Goal: Transaction & Acquisition: Purchase product/service

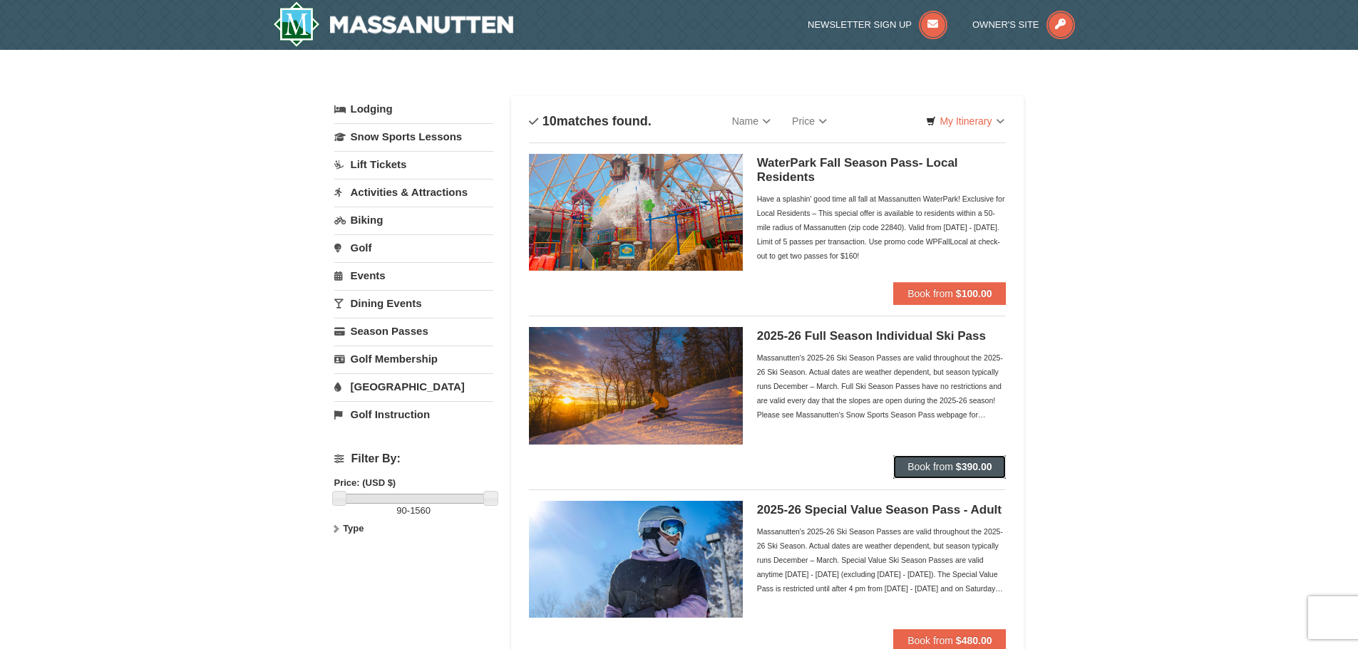
click at [919, 469] on span "Book from" at bounding box center [930, 466] width 46 height 11
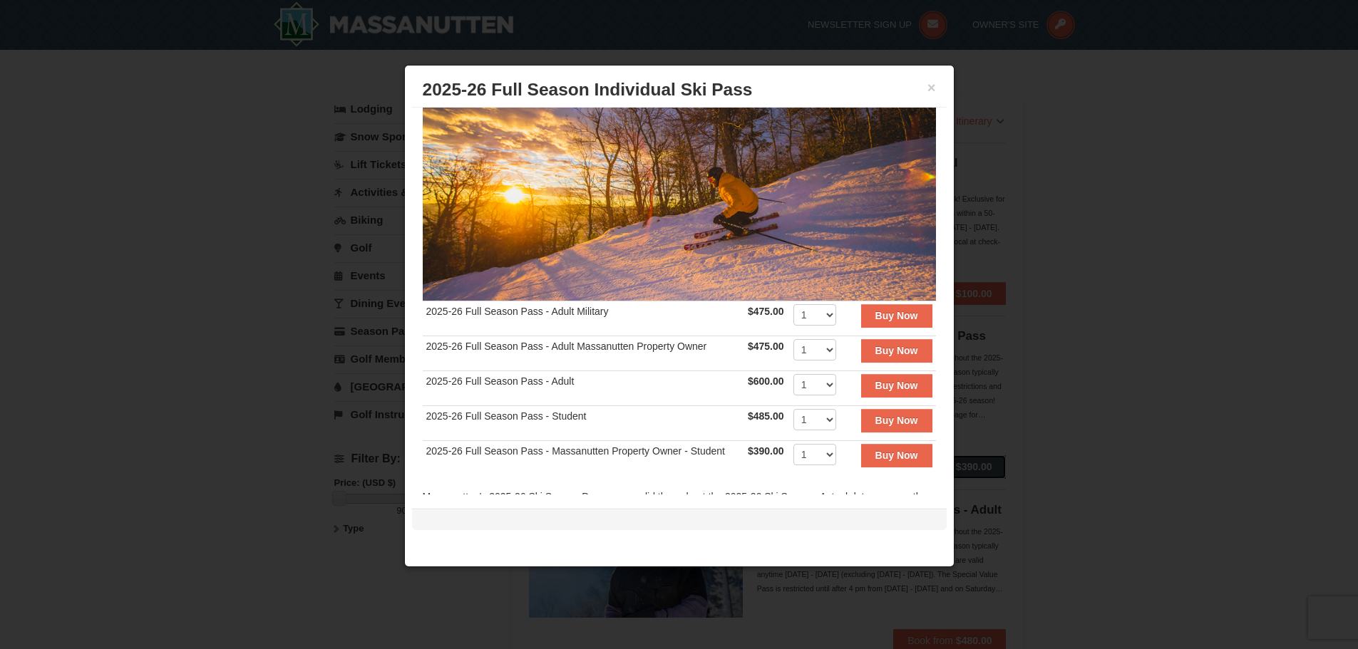
scroll to position [143, 0]
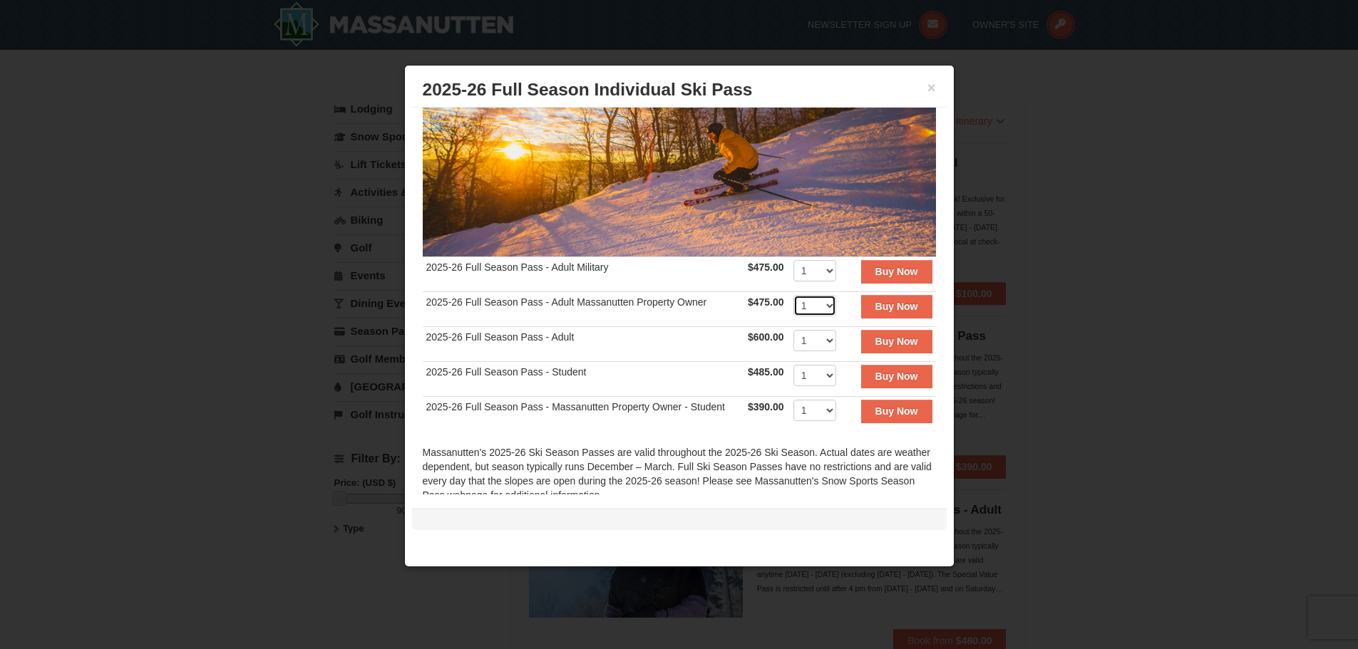
click at [818, 299] on select "1 2 3 4 5 6 7 8 9 10 11 12 13 14 15 16 17 18 19 20" at bounding box center [814, 305] width 43 height 21
click at [861, 337] on button "Buy Now" at bounding box center [896, 341] width 71 height 23
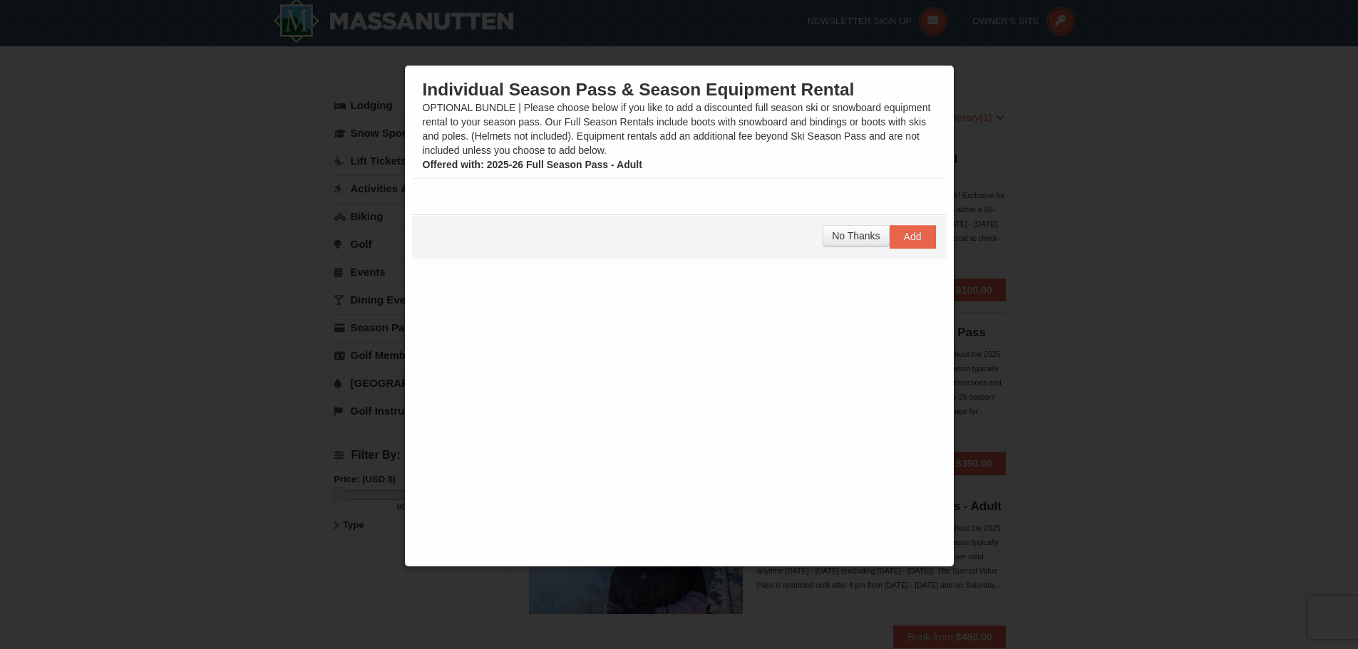
scroll to position [4, 0]
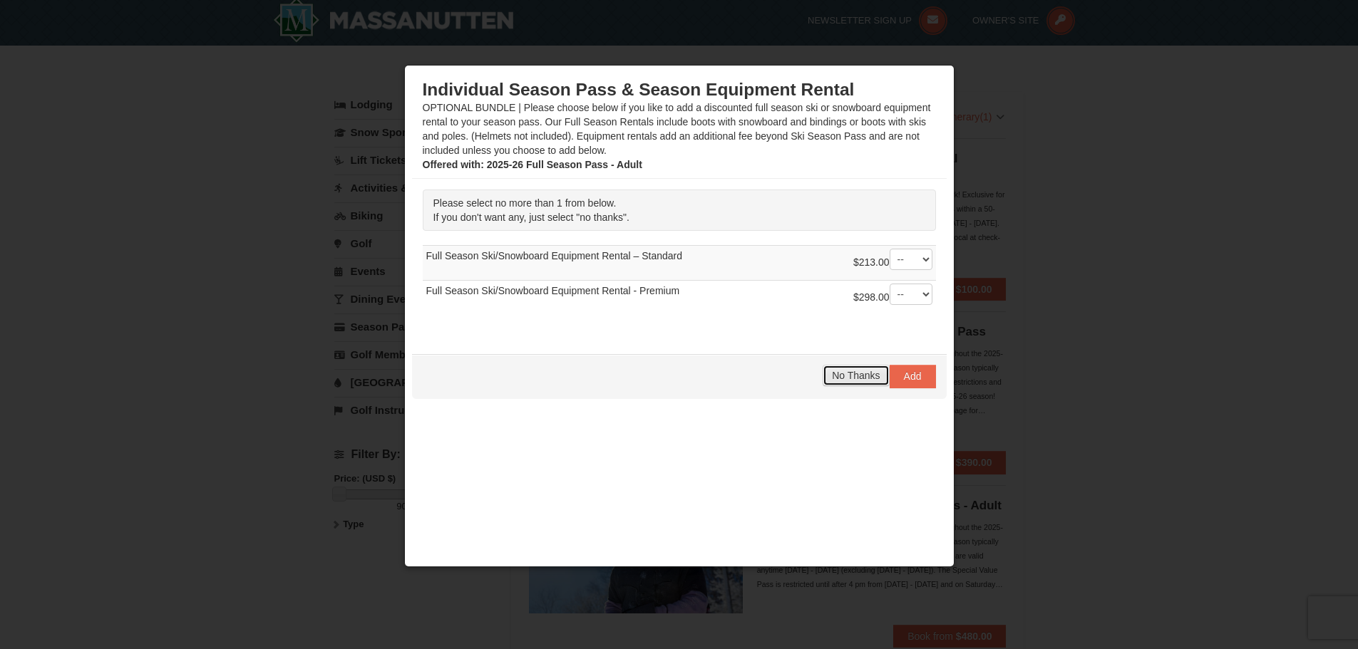
click at [832, 375] on span "No Thanks" at bounding box center [856, 375] width 48 height 11
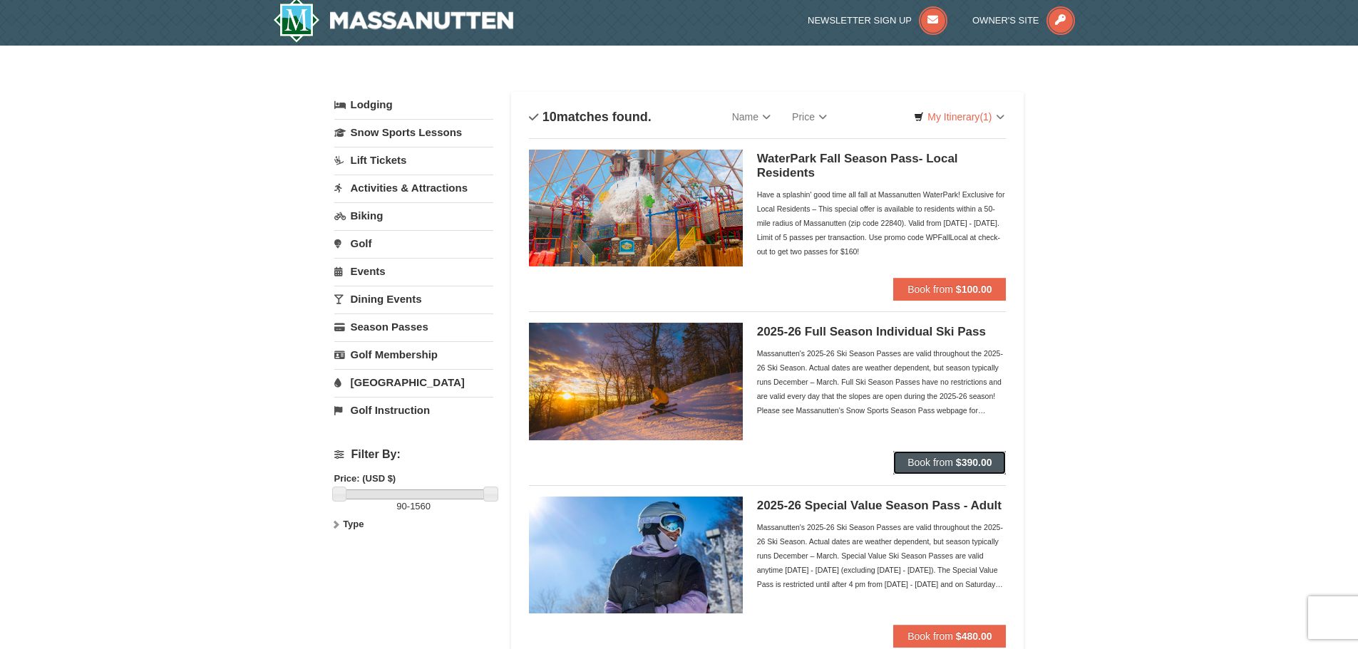
click at [944, 458] on span "Book from" at bounding box center [930, 462] width 46 height 11
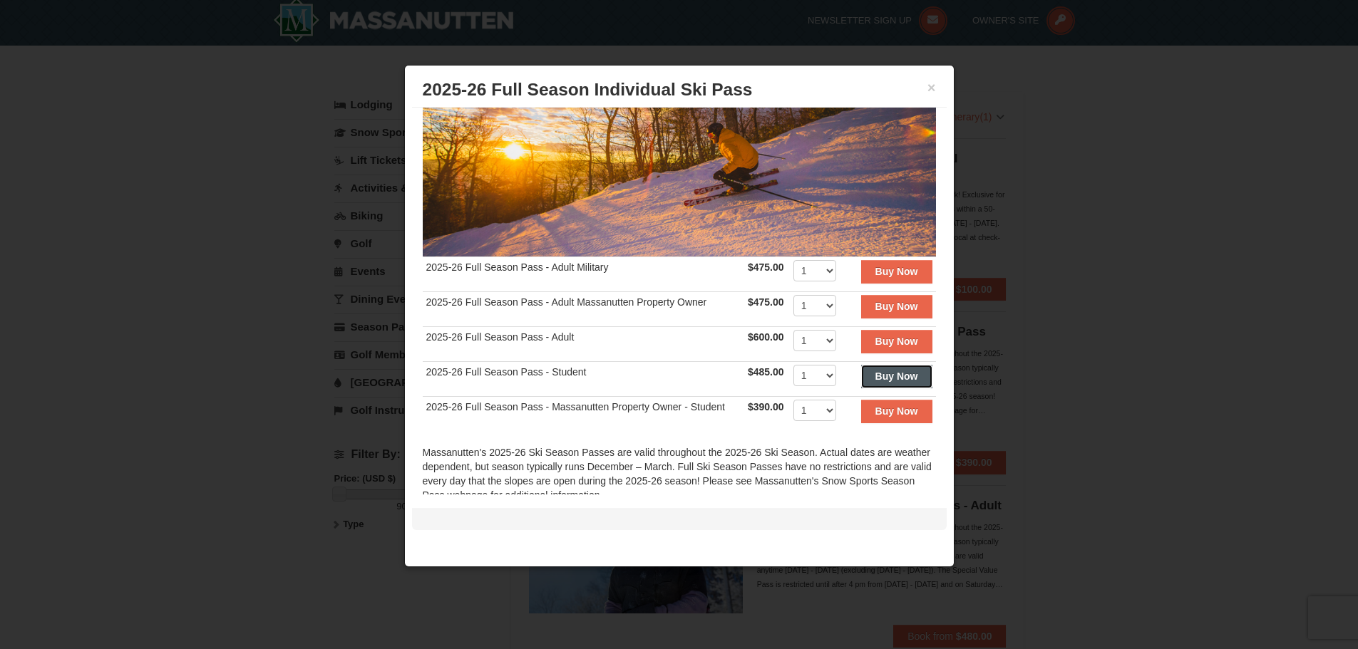
click at [890, 371] on strong "Buy Now" at bounding box center [896, 376] width 43 height 11
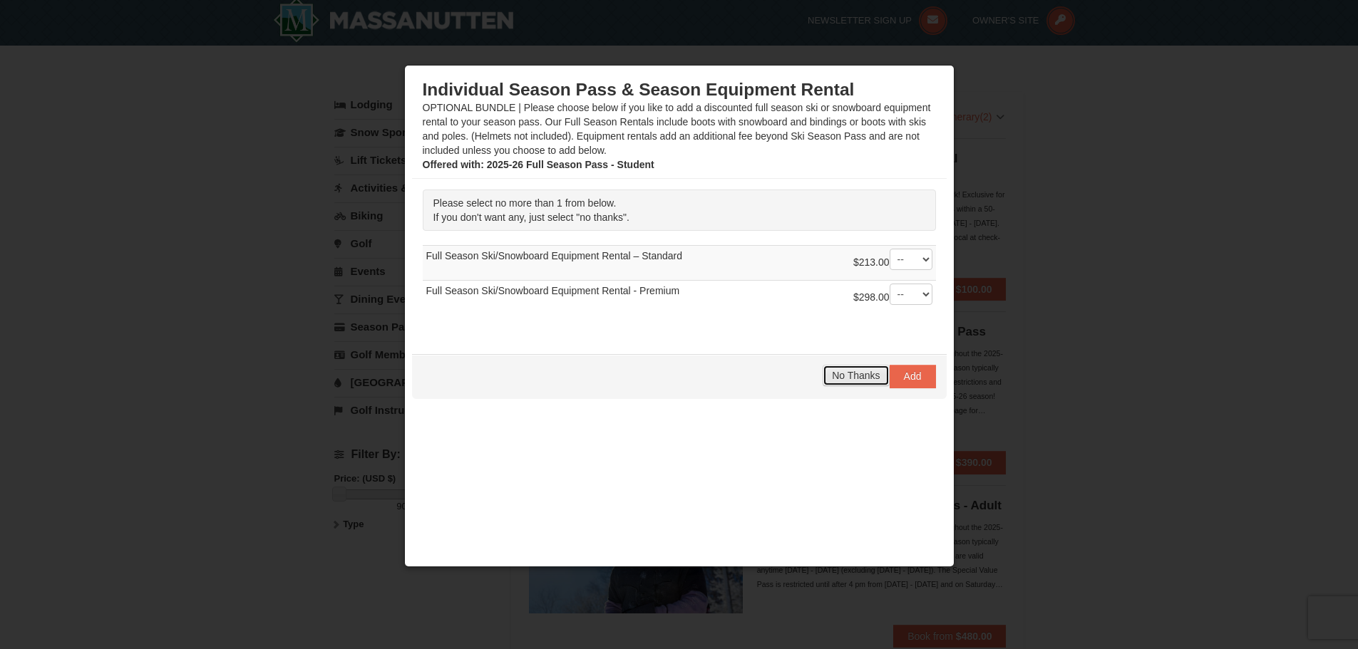
click at [832, 372] on span "No Thanks" at bounding box center [856, 375] width 48 height 11
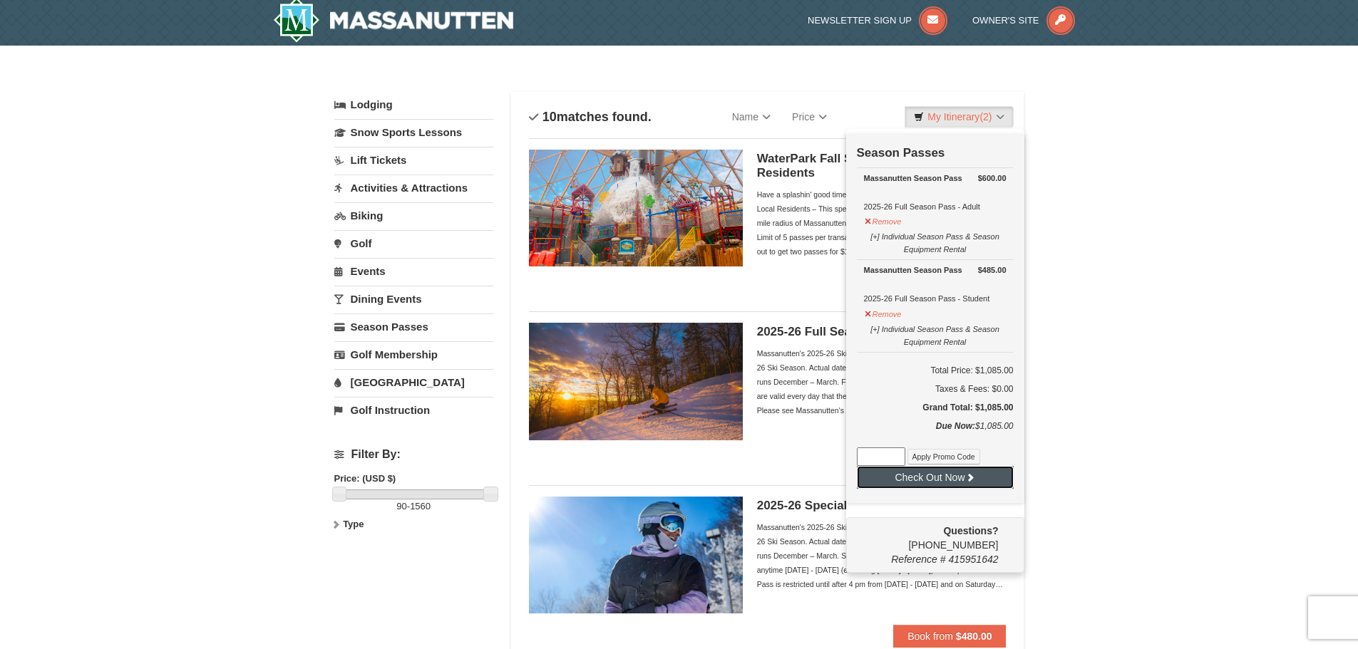
click at [934, 482] on button "Check Out Now" at bounding box center [935, 477] width 157 height 23
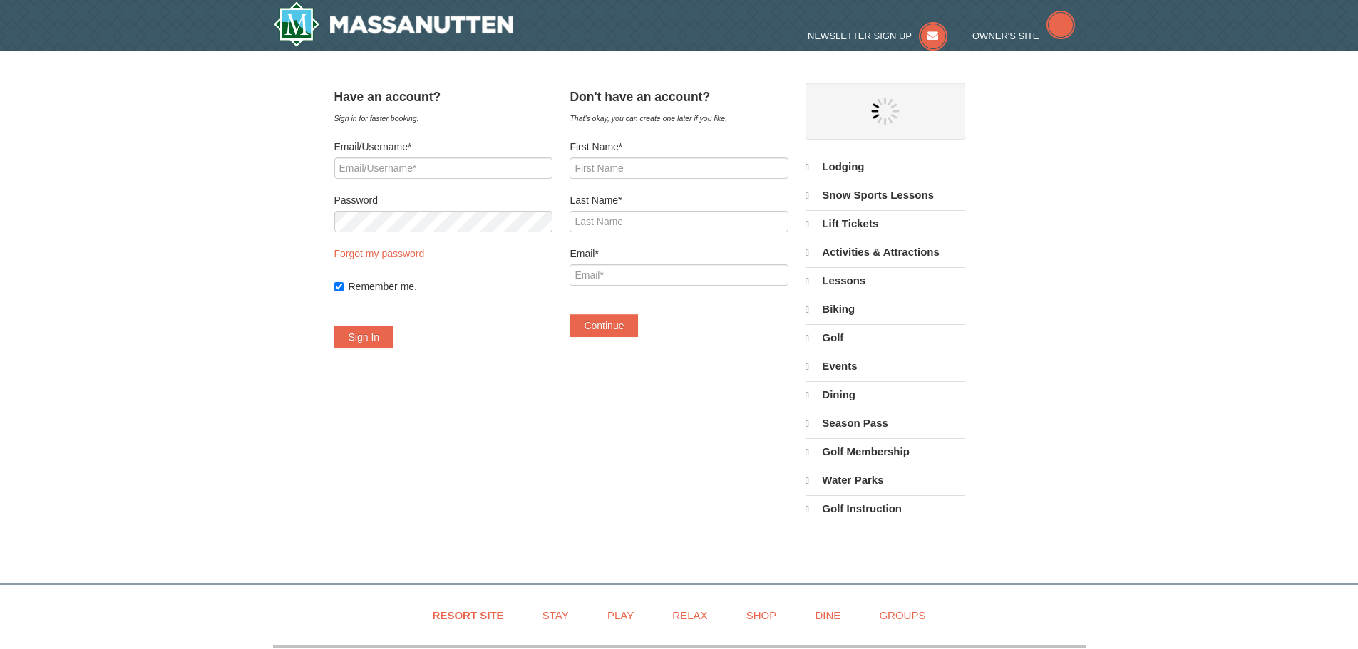
select select "9"
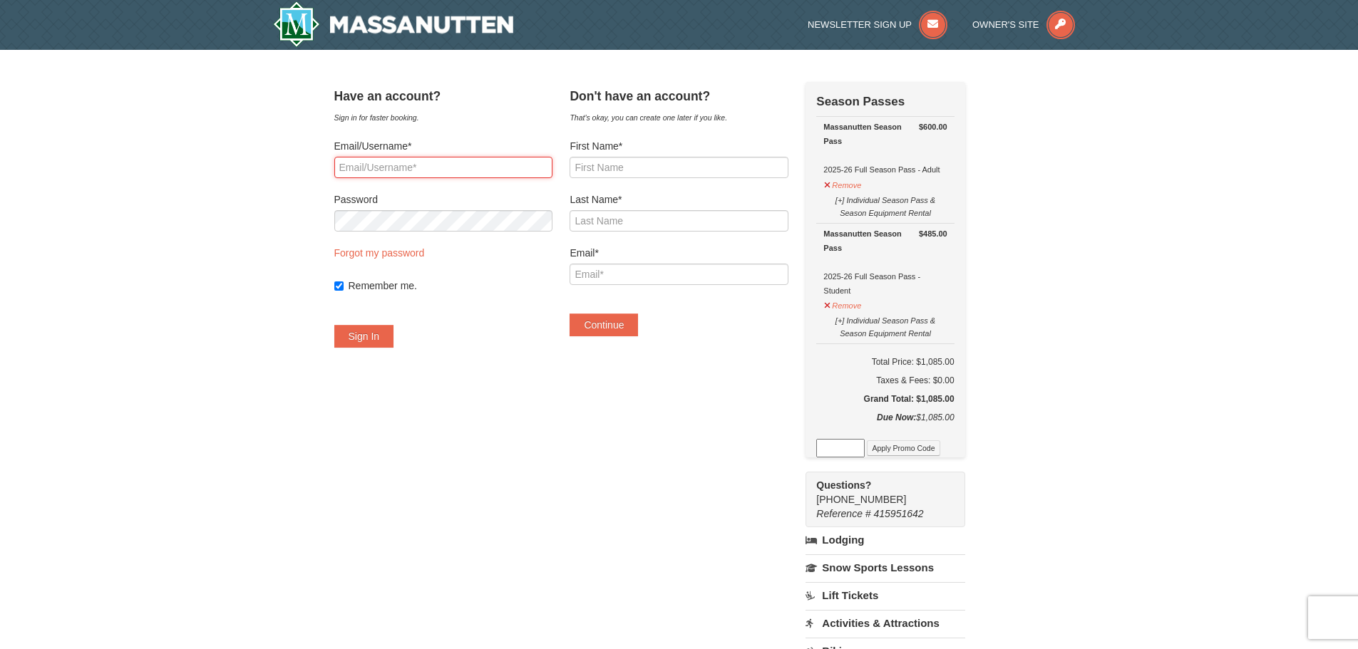
click at [391, 160] on input "Email/Username*" at bounding box center [443, 167] width 218 height 21
type input "nhaley20@gmail.com"
click at [379, 349] on div "Have an account? Sign in for faster booking. Email/Username* nhaley20@gmail.com…" at bounding box center [443, 222] width 218 height 280
click at [378, 340] on button "Sign In" at bounding box center [364, 336] width 60 height 23
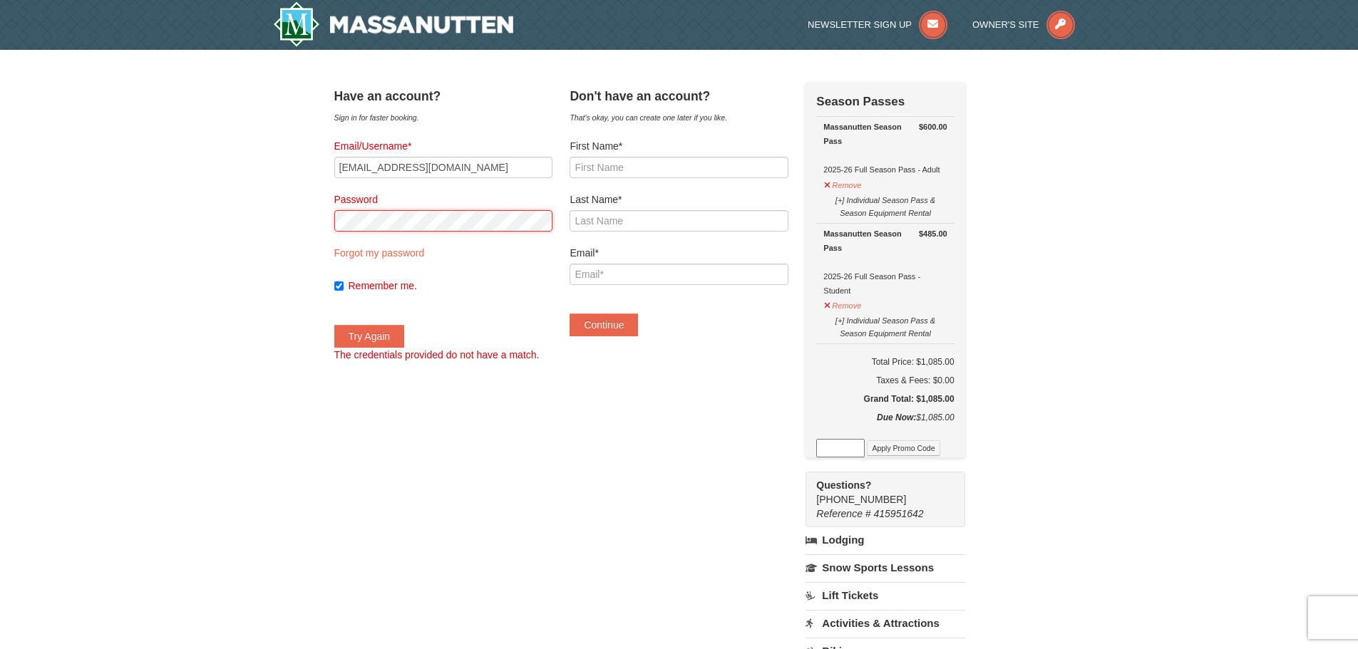
click at [288, 227] on div "× Have an account? Sign in for faster booking. Email/Username* nhaley20@gmail.c…" at bounding box center [679, 477] width 1358 height 855
click at [334, 325] on button "Try Again" at bounding box center [369, 336] width 71 height 23
click at [308, 220] on div "× Have an account? Sign in for faster booking. Email/Username* nhaley20@gmail.c…" at bounding box center [679, 477] width 1358 height 855
click at [393, 253] on link "Forgot my password" at bounding box center [379, 252] width 91 height 11
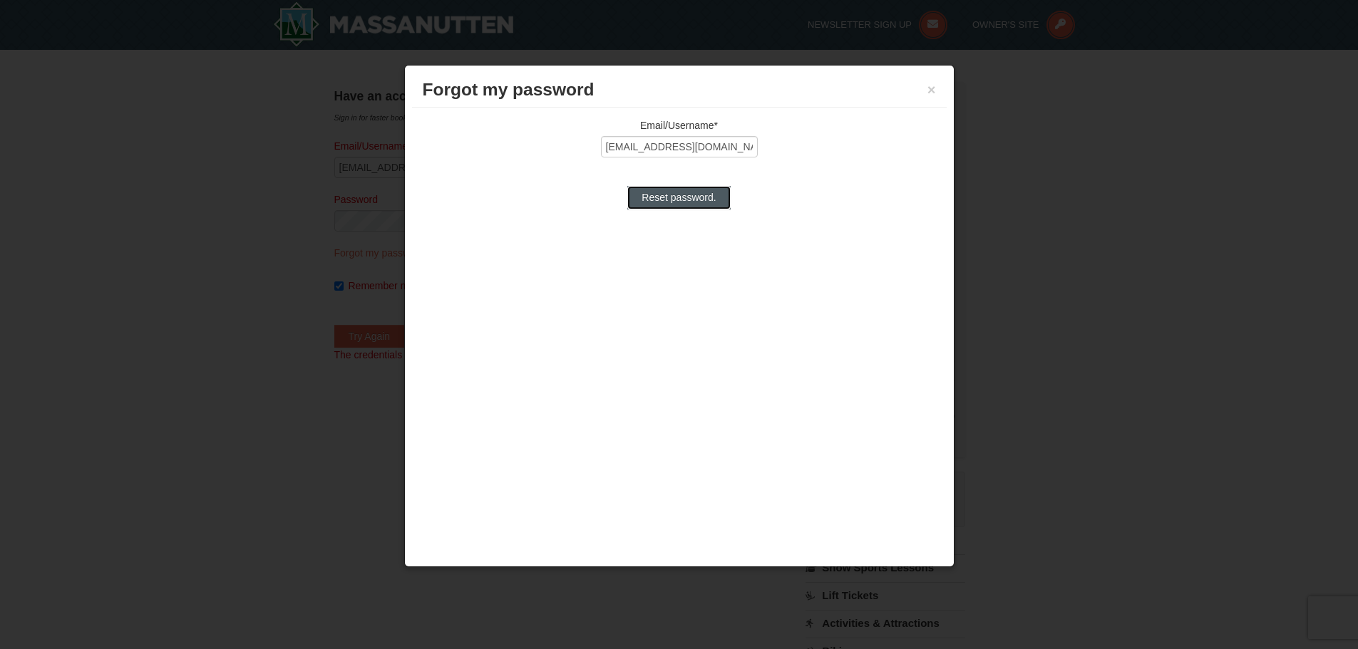
click at [693, 200] on input "Reset password." at bounding box center [678, 197] width 103 height 23
type input "Processing..."
type input "nhaley20@gmail.com"
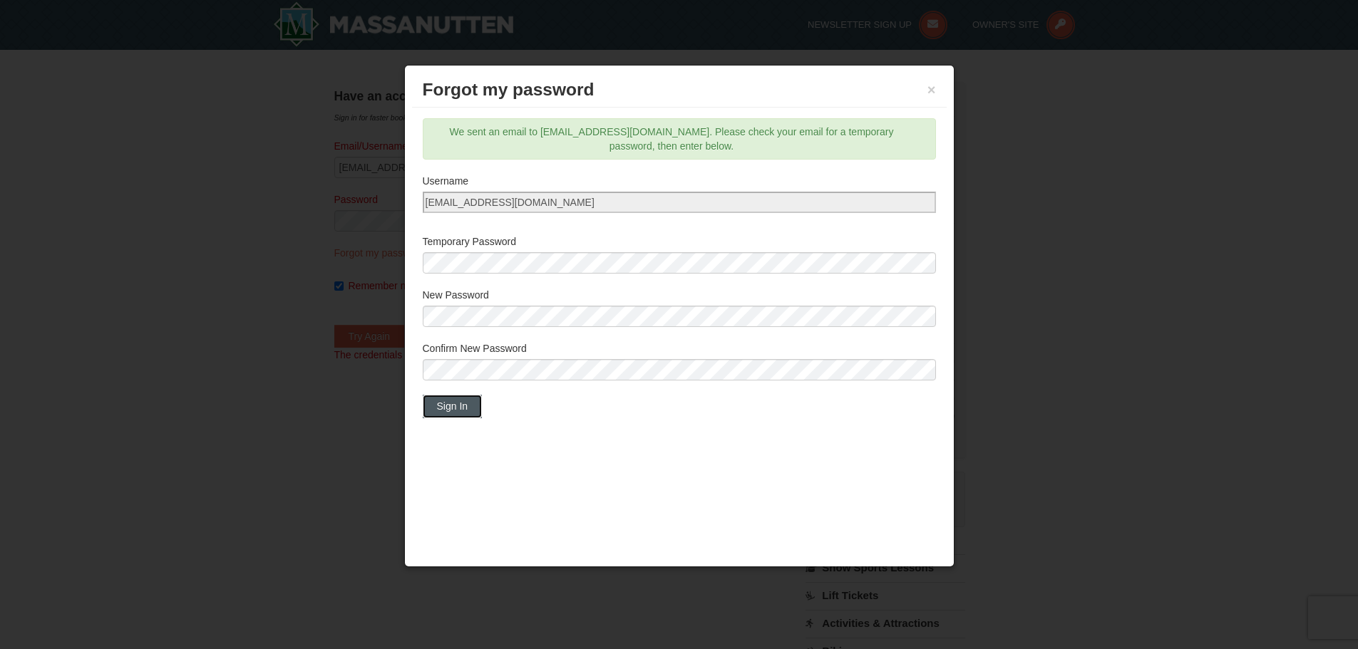
click at [466, 411] on button "Sign In" at bounding box center [453, 406] width 60 height 23
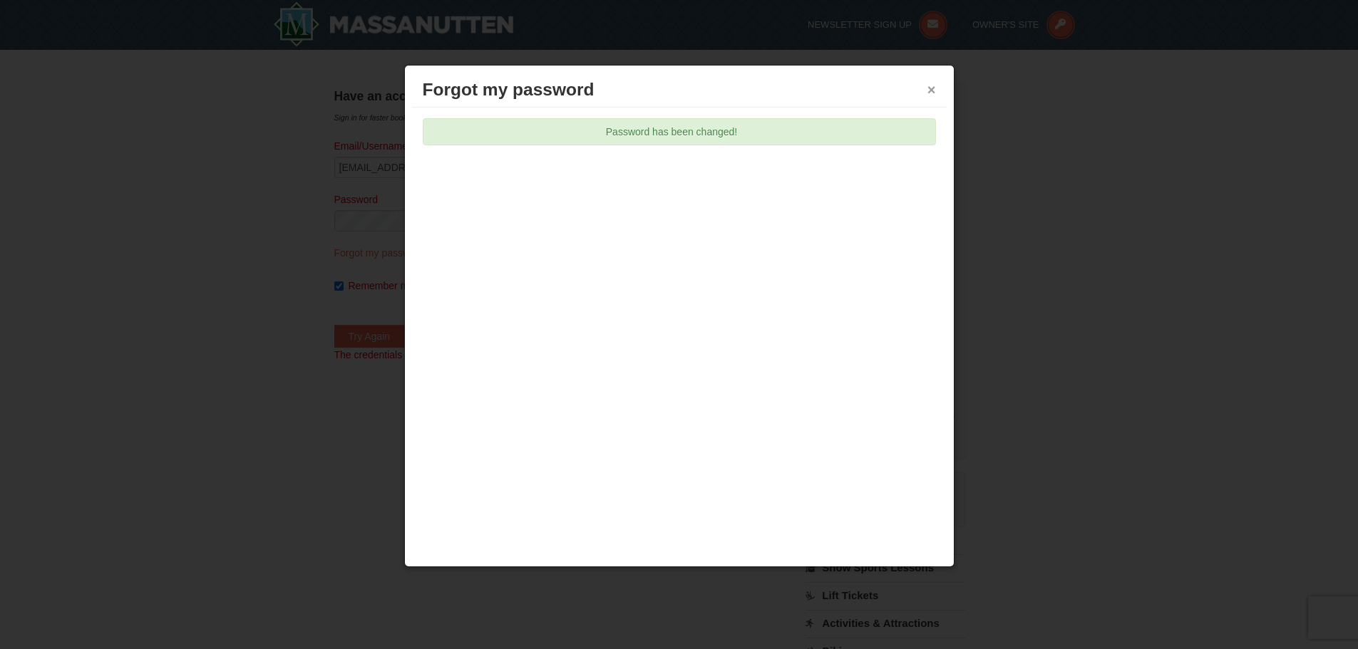
click at [932, 91] on button "×" at bounding box center [931, 90] width 9 height 14
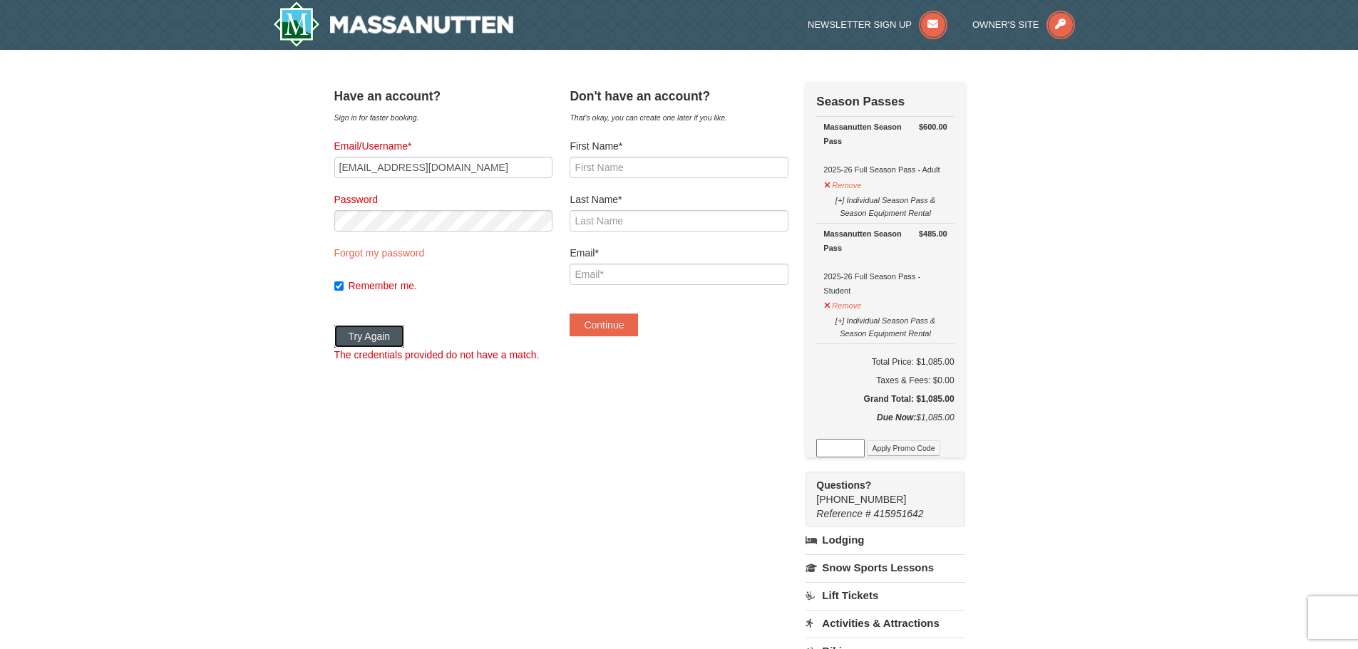
click at [383, 334] on button "Try Again" at bounding box center [369, 336] width 71 height 23
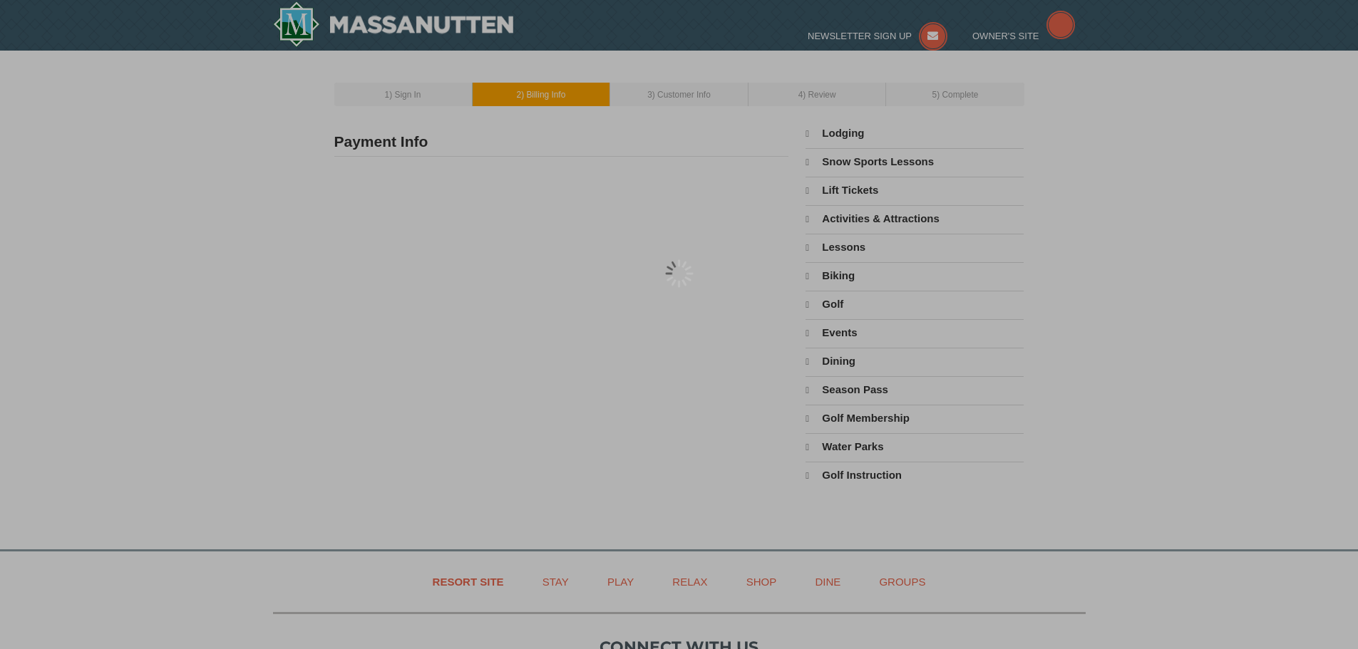
select select "9"
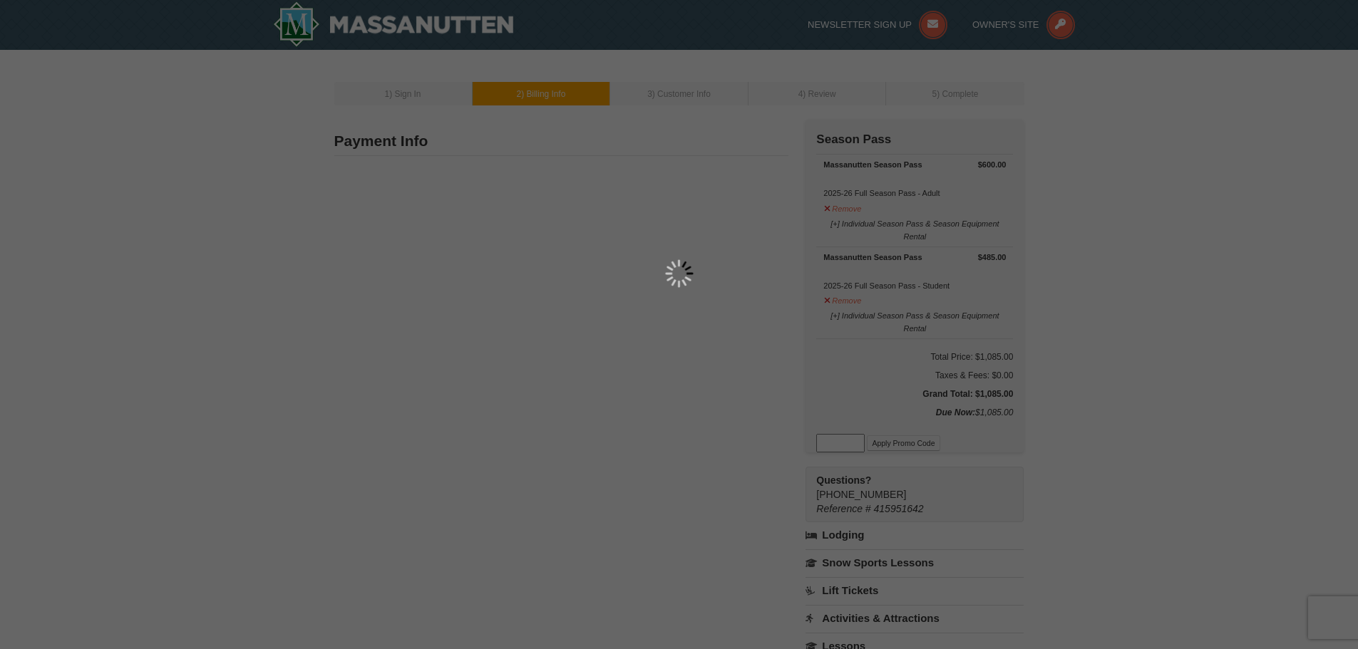
type input "307 Cummings road"
type input "Acme"
type input "15610"
type input "724"
type input "309"
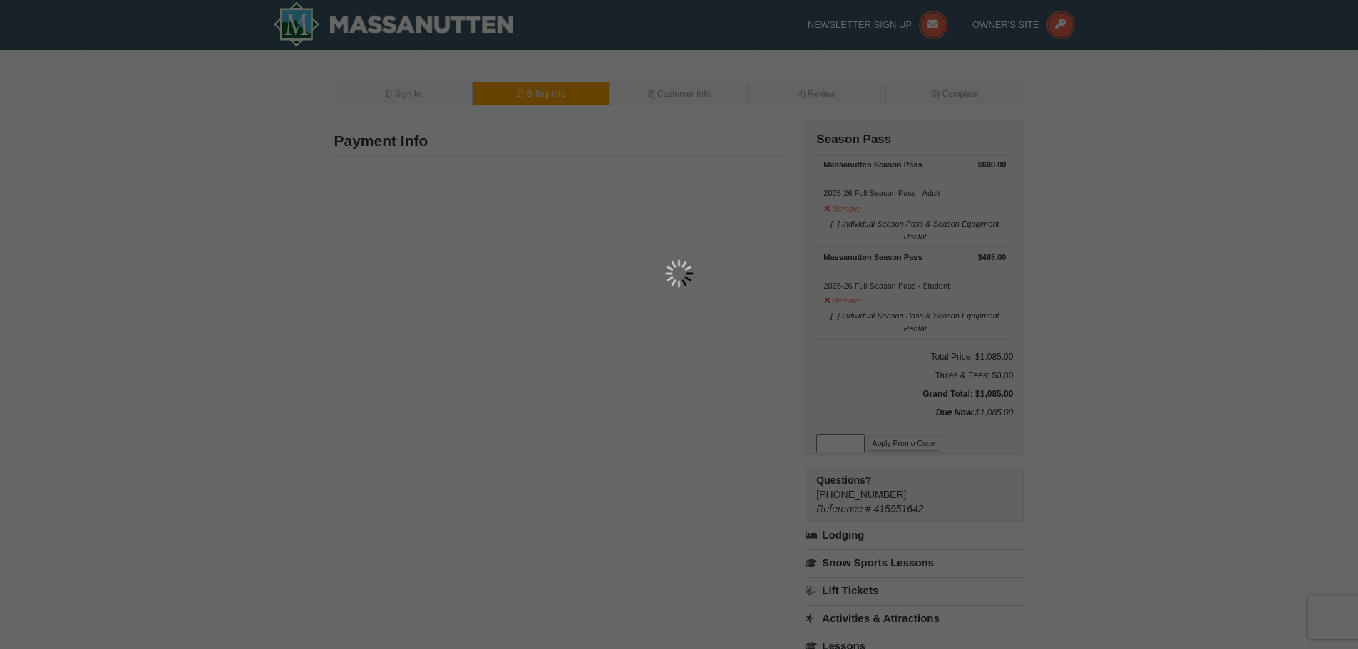
type input "5637"
type input "Nhaley20@gmail.com"
select select "PA"
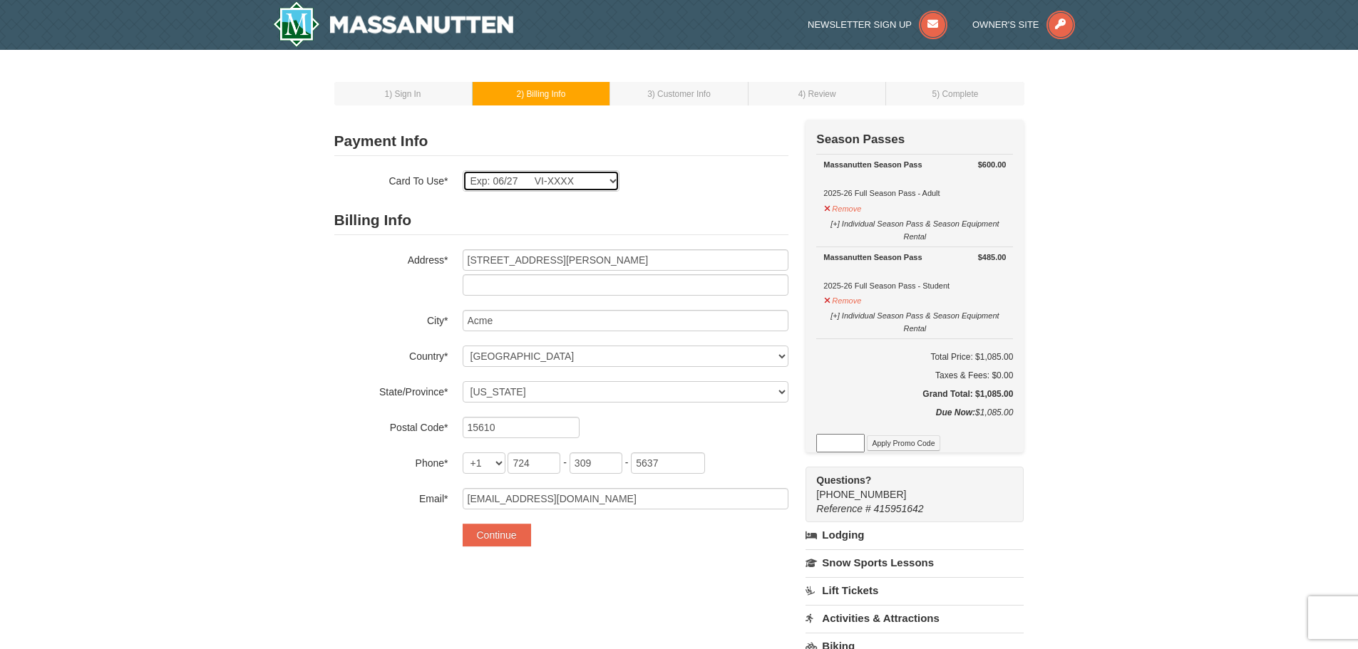
click at [607, 180] on select "Exp: 06/27 VI-XXXX New Card" at bounding box center [541, 180] width 157 height 21
select select
click at [463, 170] on select "Exp: 06/27 VI-XXXX New Card" at bounding box center [541, 180] width 157 height 21
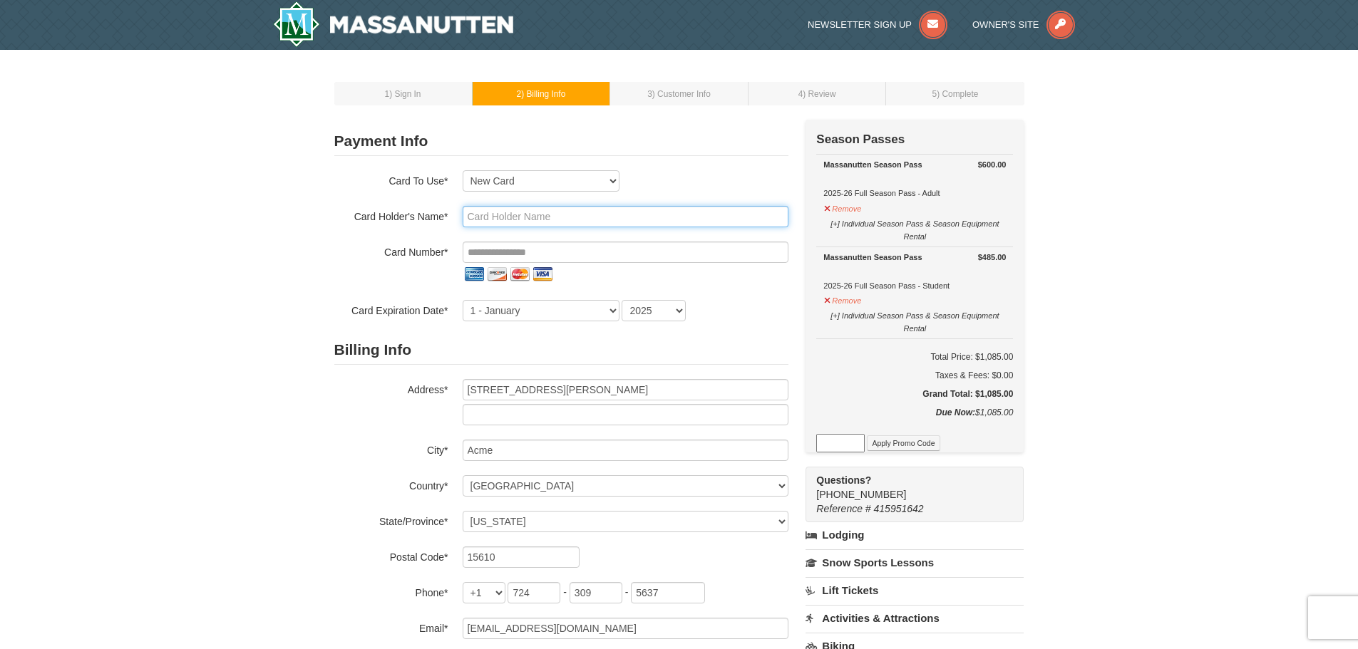
click at [512, 218] on input "text" at bounding box center [626, 216] width 326 height 21
type input "[PERSON_NAME]"
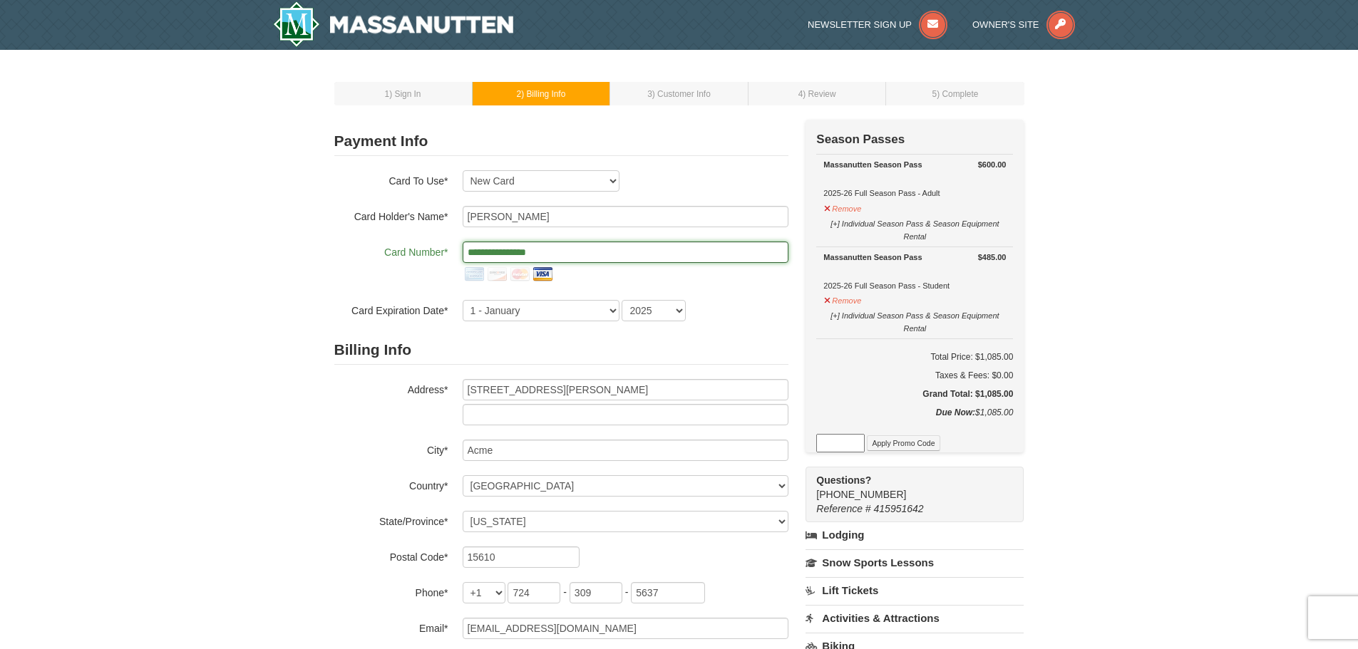
type input "**********"
click at [411, 291] on div "**********" at bounding box center [561, 263] width 454 height 115
click at [470, 309] on select "1 - January 2 - February 3 - March 4 - April 5 - May 6 - June 7 - July 8 - Augu…" at bounding box center [541, 310] width 157 height 21
select select "5"
click at [463, 300] on select "1 - January 2 - February 3 - March 4 - April 5 - May 6 - June 7 - July 8 - Augu…" at bounding box center [541, 310] width 157 height 21
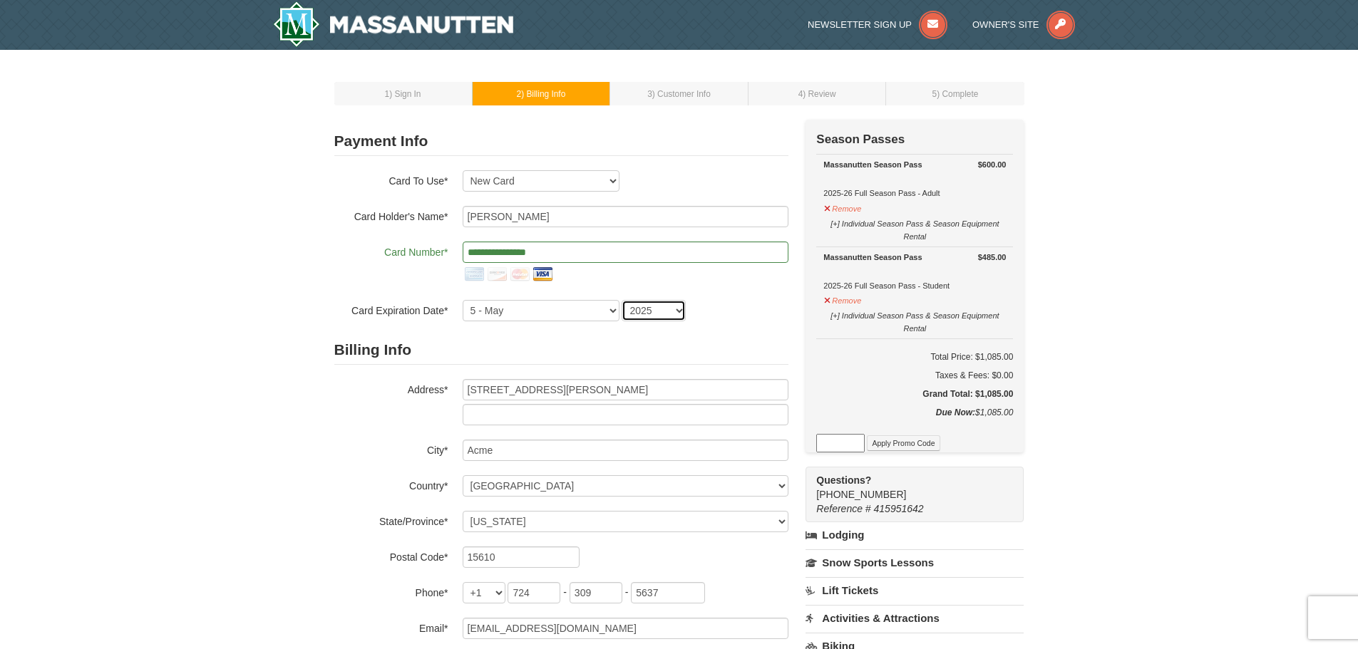
click at [657, 312] on select "2025 2026 2027 2028 2029 2030 2031 2032 2033 2034" at bounding box center [653, 310] width 64 height 21
select select "2030"
click at [621, 300] on select "2025 2026 2027 2028 2029 2030 2031 2032 2033 2034" at bounding box center [653, 310] width 64 height 21
click at [570, 356] on h2 "Billing Info" at bounding box center [561, 350] width 454 height 29
click at [524, 334] on form "Payment Info Card To Use* Exp: 06/27 VI-XXXX New Card Are you sure you want to …" at bounding box center [561, 401] width 454 height 549
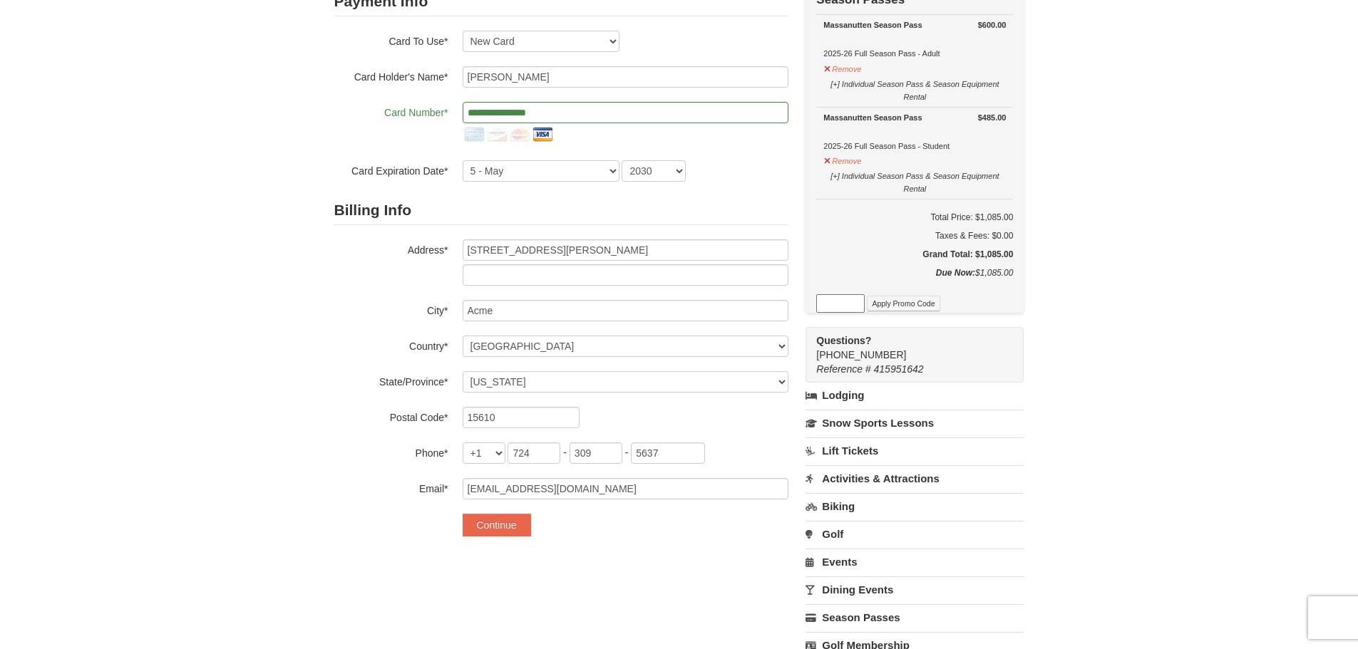
scroll to position [143, 0]
click at [495, 527] on button "Continue" at bounding box center [497, 522] width 68 height 23
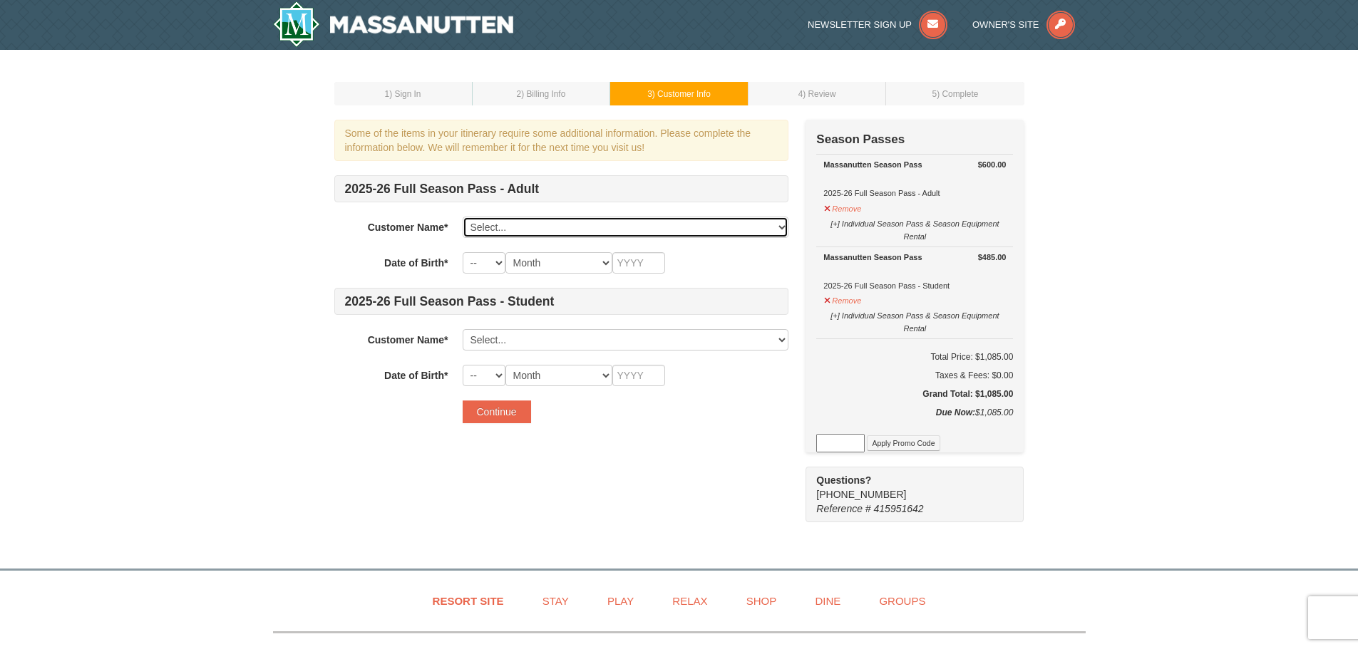
click at [485, 232] on select "Select... Nicole Kovac Lucas Kovac Add New..." at bounding box center [626, 227] width 326 height 21
click at [517, 227] on select "Select... Nicole Kovac Lucas Kovac Add New..." at bounding box center [626, 227] width 326 height 21
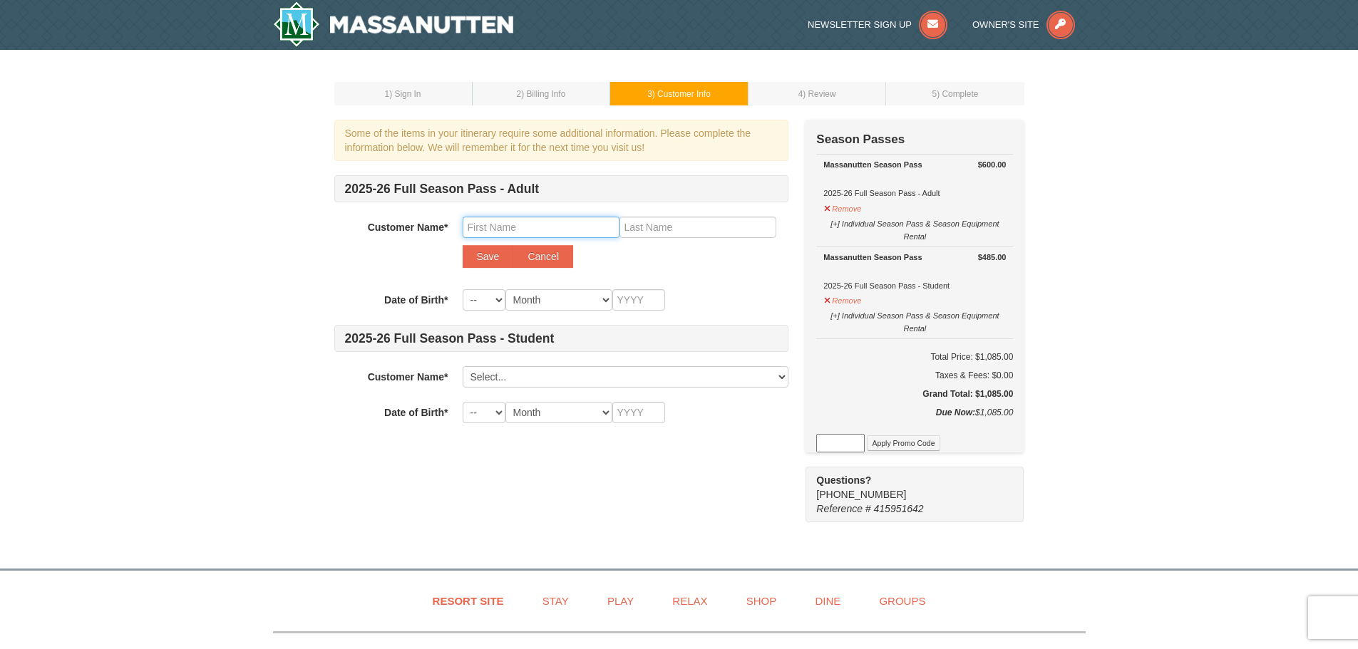
click at [506, 232] on input "text" at bounding box center [541, 227] width 157 height 21
type input "Jacob"
type input "Kovac"
click at [483, 299] on select "-- 01 02 03 04 05 06 07 08 09 10 11 12 13 14 15 16 17 18 19 20 21 22 23 24 25 2…" at bounding box center [484, 299] width 43 height 21
click at [463, 289] on select "-- 01 02 03 04 05 06 07 08 09 10 11 12 13 14 15 16 17 18 19 20 21 22 23 24 25 2…" at bounding box center [484, 299] width 43 height 21
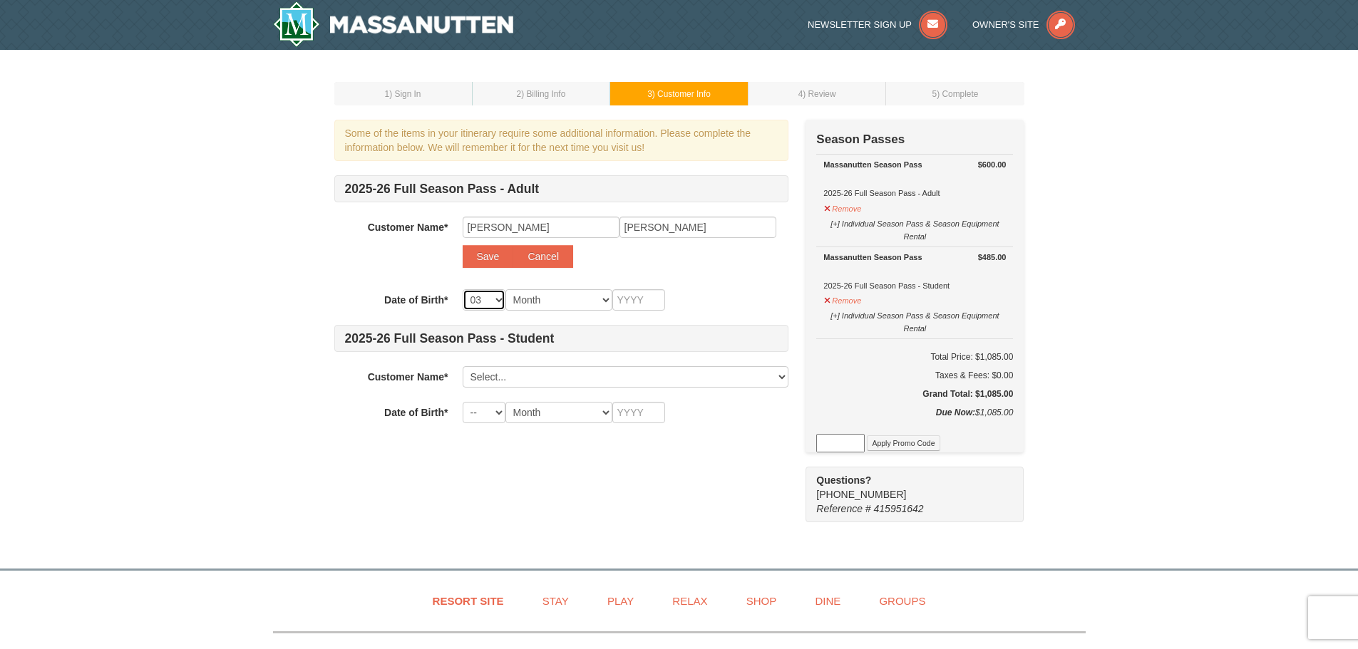
click at [492, 297] on select "-- 01 02 03 04 05 06 07 08 09 10 11 12 13 14 15 16 17 18 19 20 21 22 23 24 25 2…" at bounding box center [484, 299] width 43 height 21
select select "05"
click at [463, 289] on select "-- 01 02 03 04 05 06 07 08 09 10 11 12 13 14 15 16 17 18 19 20 21 22 23 24 25 2…" at bounding box center [484, 299] width 43 height 21
click at [538, 294] on select "Month January February March April May June July August September October Novem…" at bounding box center [558, 299] width 107 height 21
select select "02"
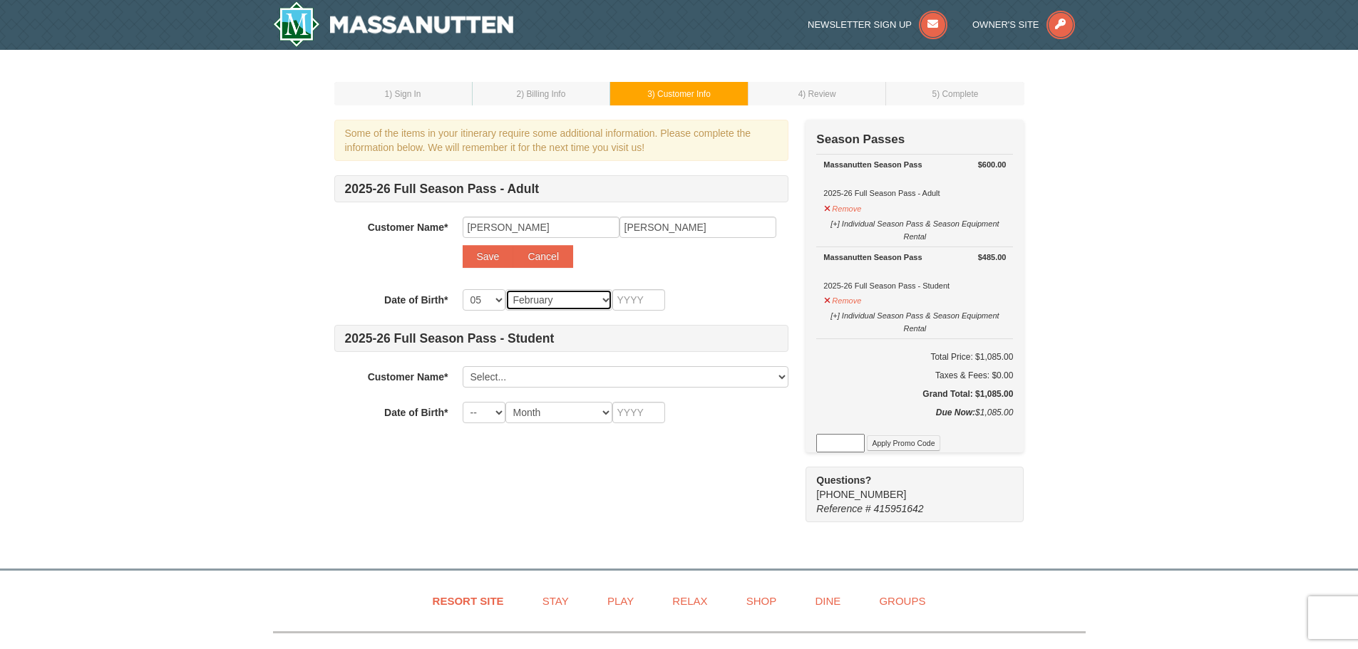
click at [505, 289] on select "Month January February March April May June July August September October Novem…" at bounding box center [558, 299] width 107 height 21
click at [635, 309] on input "text" at bounding box center [638, 299] width 53 height 21
type input "1983"
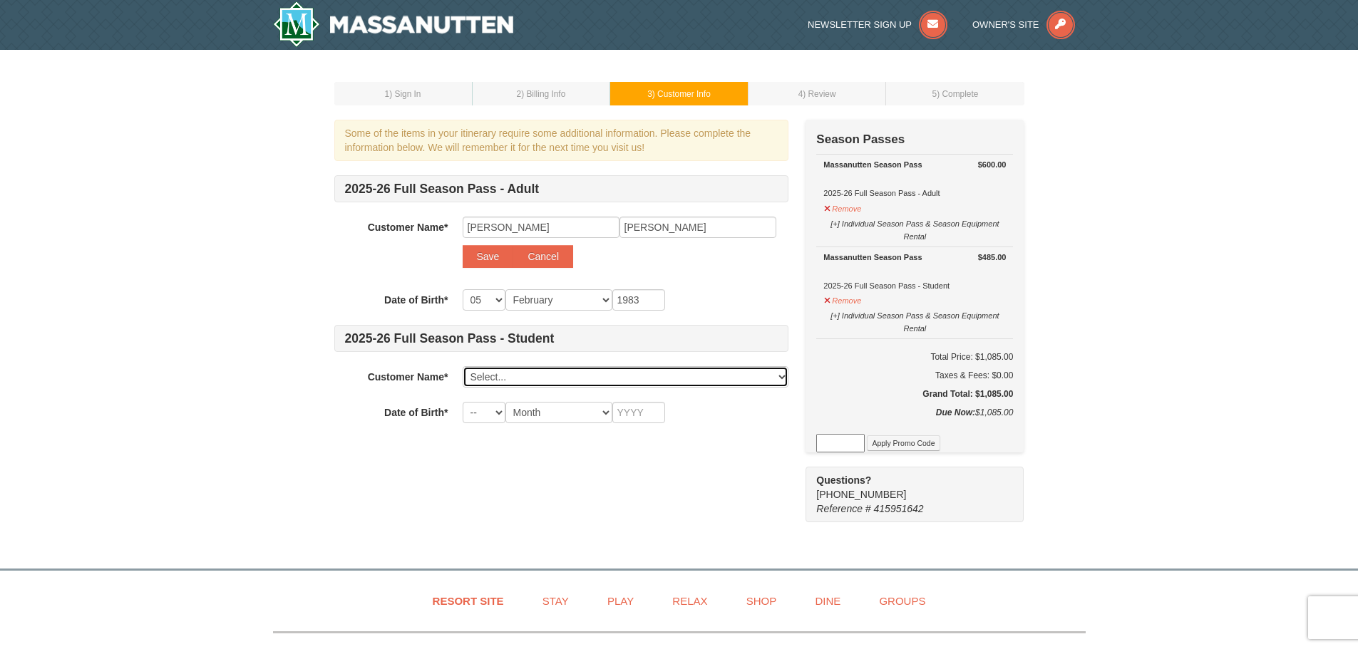
click at [496, 376] on select "Select... Nicole Kovac Lucas Kovac Add New..." at bounding box center [626, 376] width 326 height 21
select select
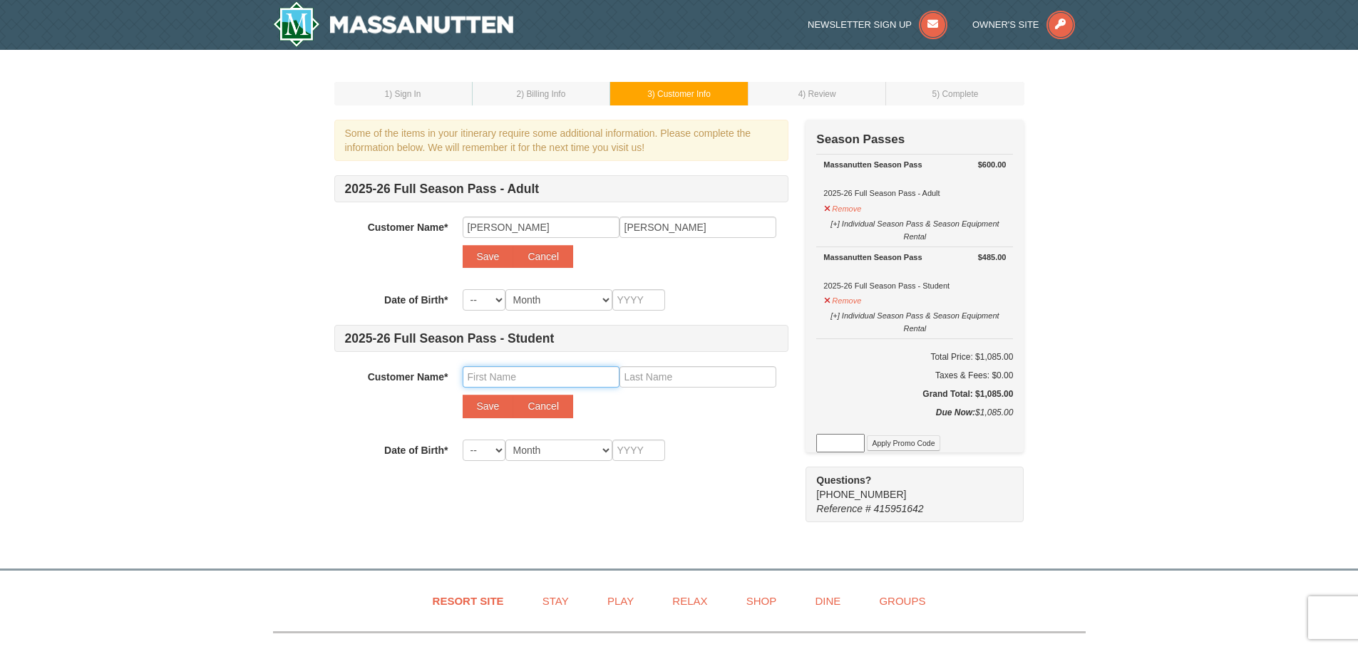
click at [479, 377] on input "text" at bounding box center [541, 376] width 157 height 21
type input "Aaron"
type input "Kovac"
click at [475, 455] on select "-- 01 02 03 04 05 06 07 08 09 10 11 12 13 14 15 16 17 18 19 20 21 22 23 24 25 2…" at bounding box center [484, 450] width 43 height 21
select select "01"
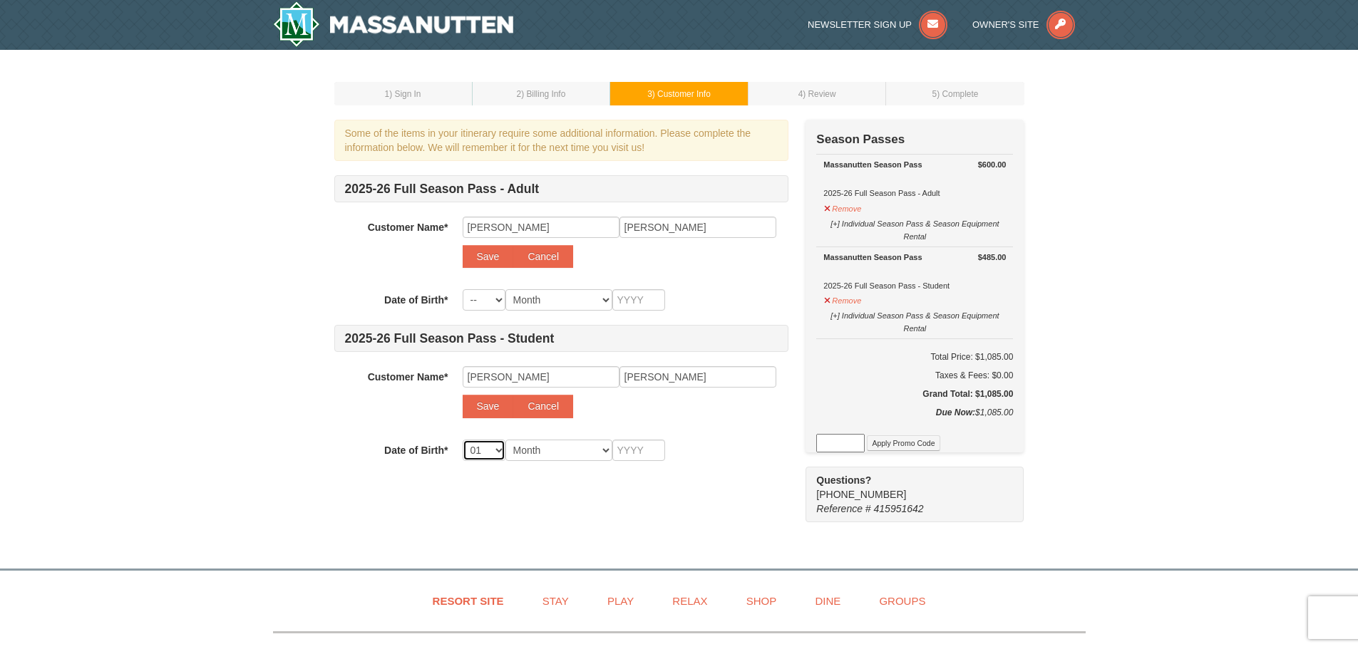
click at [463, 440] on select "-- 01 02 03 04 05 06 07 08 09 10 11 12 13 14 15 16 17 18 19 20 21 22 23 24 25 2…" at bounding box center [484, 450] width 43 height 21
select select "01"
drag, startPoint x: 562, startPoint y: 450, endPoint x: 555, endPoint y: 445, distance: 8.7
click at [562, 450] on select "Month January February March April May June July August September October Novem…" at bounding box center [558, 450] width 107 height 21
select select "12"
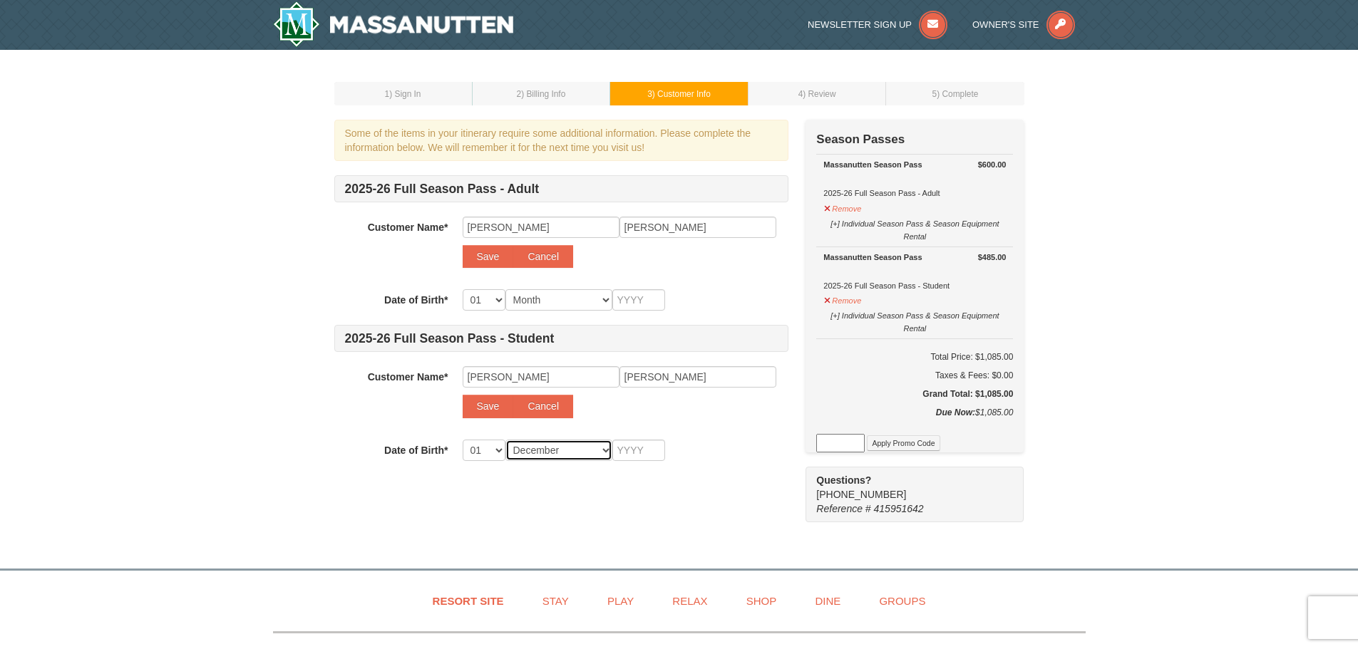
click at [505, 440] on select "Month January February March April May June July August September October Novem…" at bounding box center [558, 450] width 107 height 21
select select "12"
click at [631, 453] on input "text" at bounding box center [638, 450] width 53 height 21
type input "2"
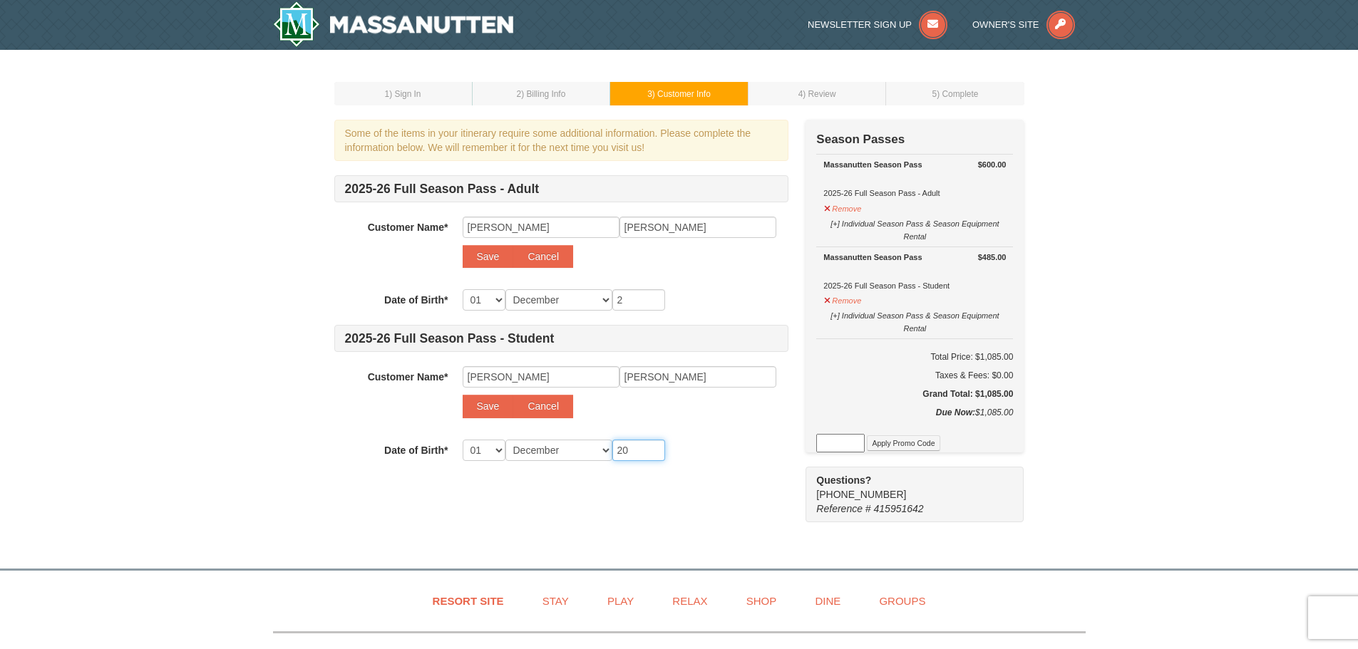
type input "201"
type input "2014"
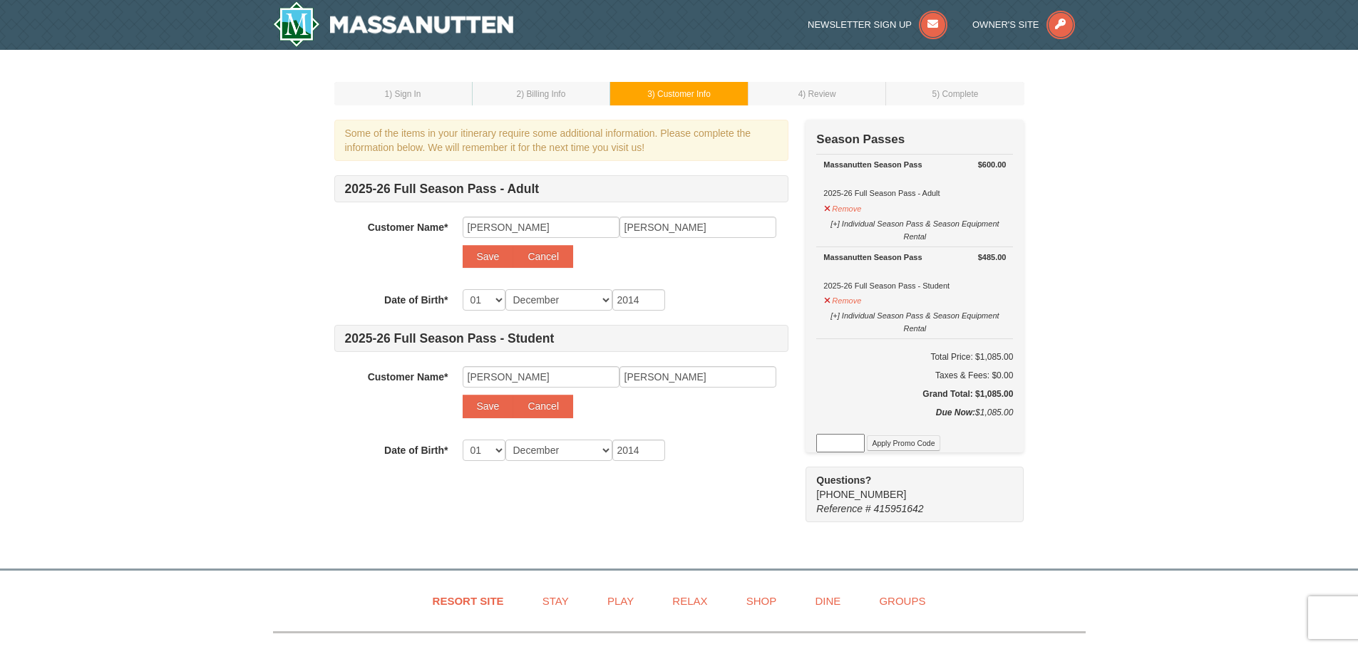
click at [616, 490] on div "Continue" at bounding box center [626, 486] width 326 height 23
click at [611, 500] on div "Some of the items in your itinerary require some additional information. Please…" at bounding box center [561, 316] width 454 height 393
click at [483, 303] on select "-- 01 02 03 04 05 06 07 08 09 10 11 12 13 14 15 16 17 18 19 20 21 22 23 24 25 2…" at bounding box center [484, 299] width 43 height 21
select select "05"
click at [463, 289] on select "-- 01 02 03 04 05 06 07 08 09 10 11 12 13 14 15 16 17 18 19 20 21 22 23 24 25 2…" at bounding box center [484, 299] width 43 height 21
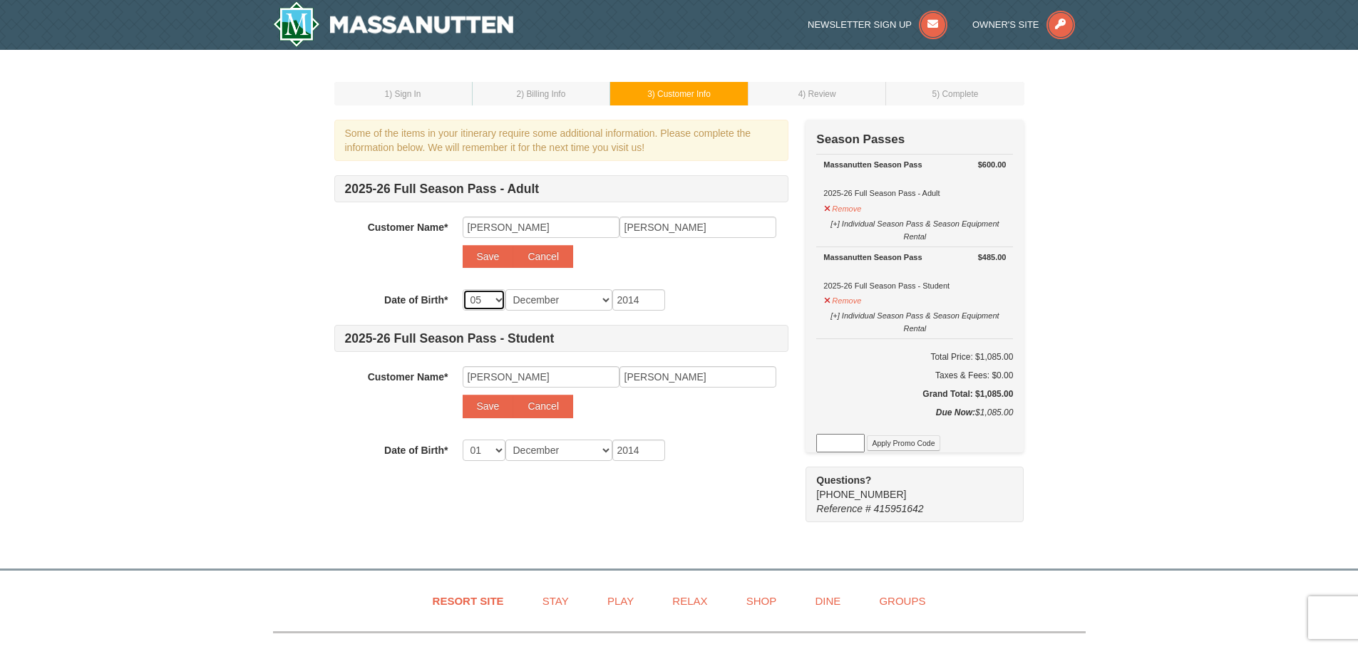
select select "05"
click at [535, 296] on select "Month January February March April May June July August September October Novem…" at bounding box center [558, 299] width 107 height 21
select select "02"
click at [505, 289] on select "Month January February March April May June July August September October Novem…" at bounding box center [558, 299] width 107 height 21
select select "02"
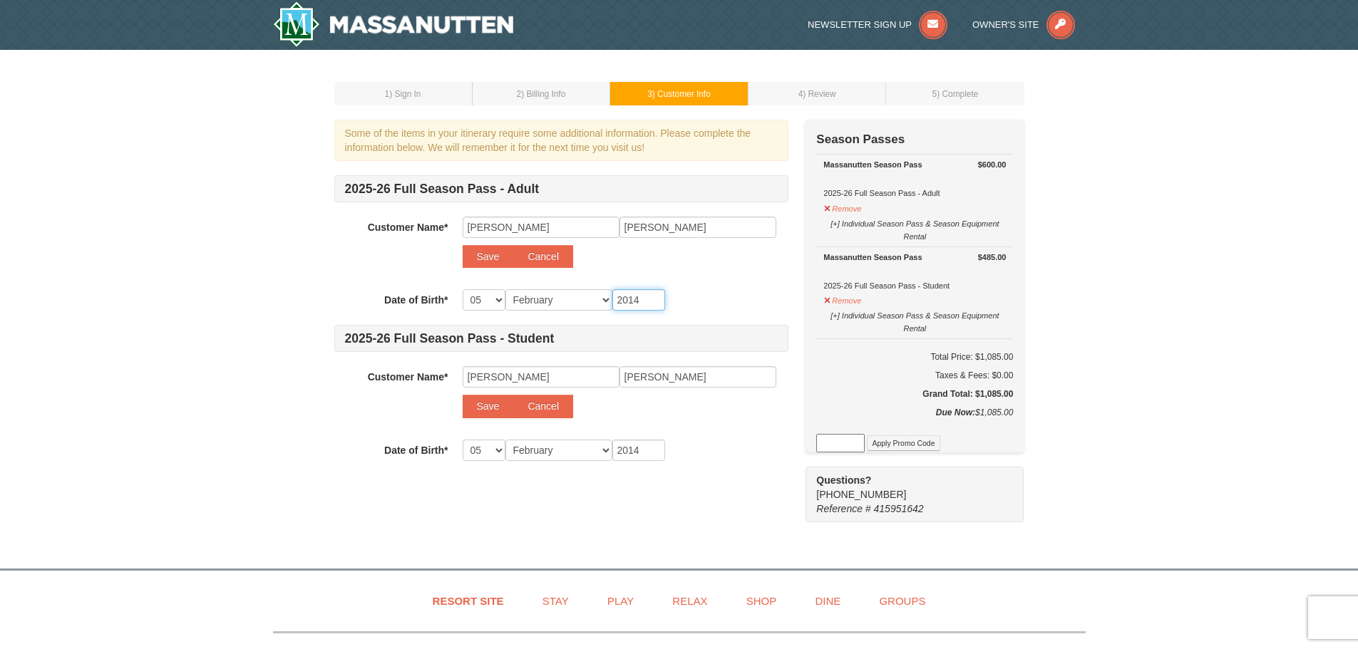
drag, startPoint x: 644, startPoint y: 300, endPoint x: 602, endPoint y: 299, distance: 42.1
click at [603, 299] on div "-- 01 02 03 04 05 06 07 08 09 10 11 12 13 14 15 16 17 18 19 20 21 22 23 24 25 2…" at bounding box center [626, 299] width 326 height 21
type input "1"
type input "19"
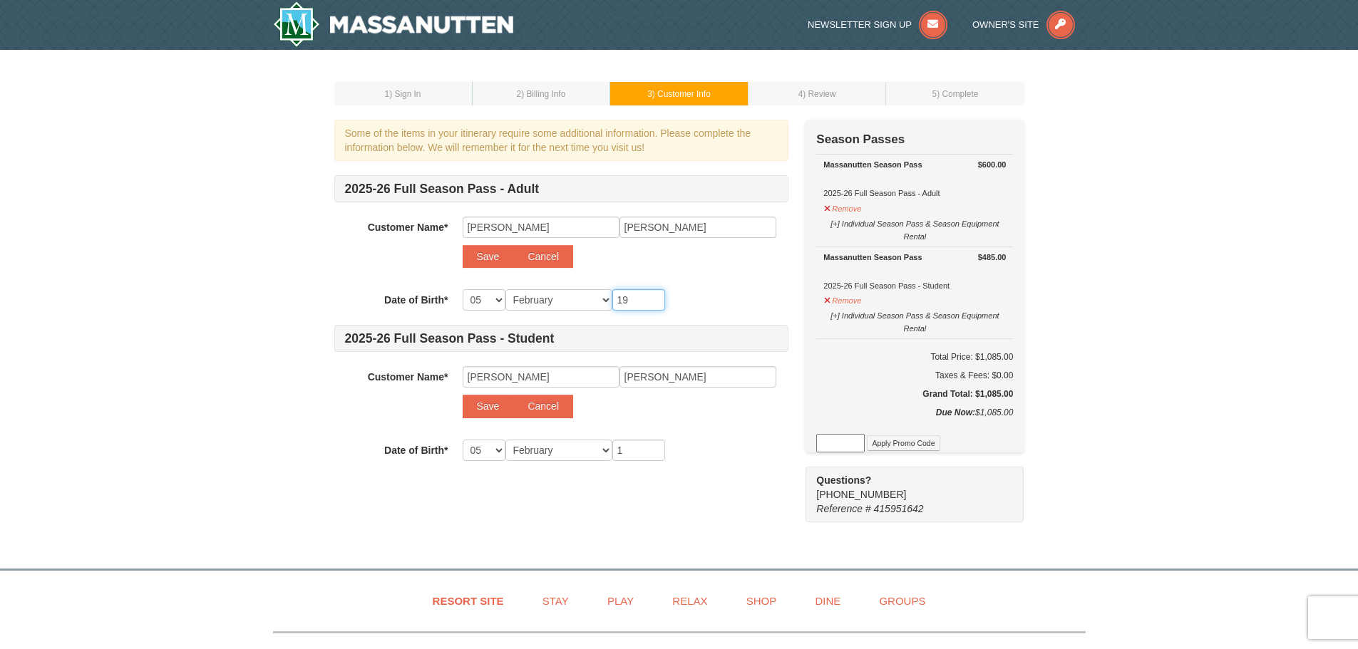
type input "19"
type input "198"
type input "1983"
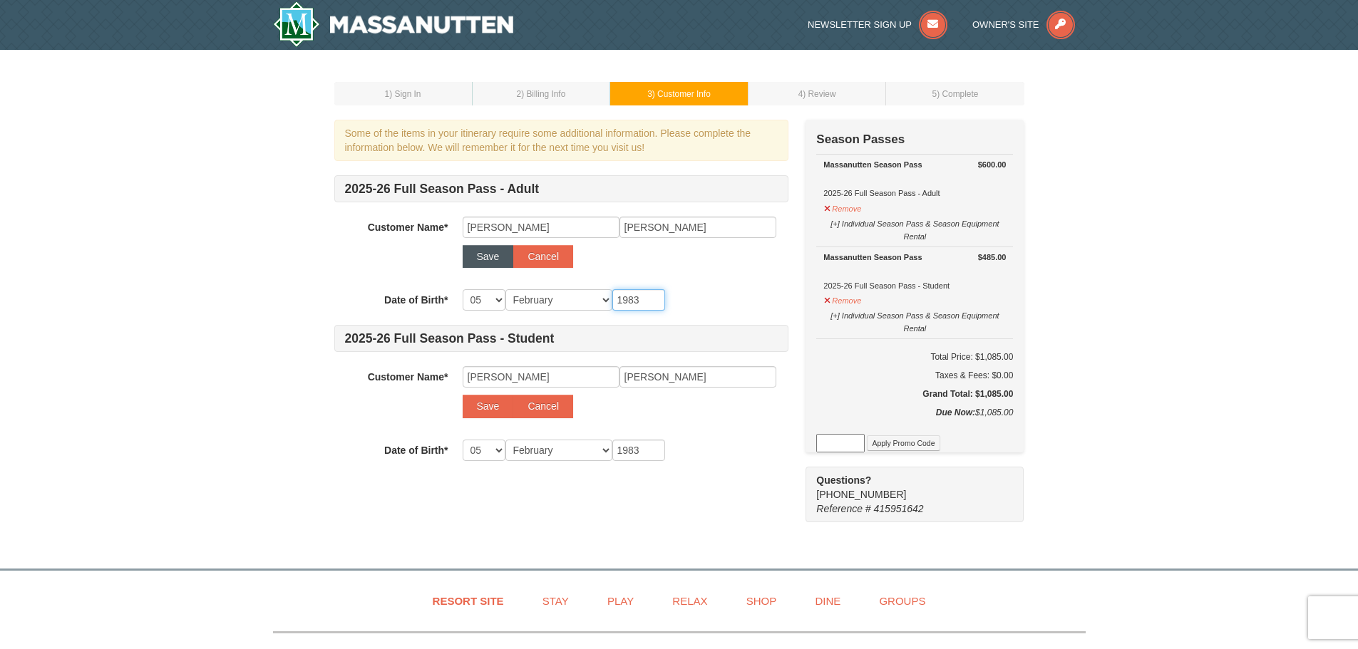
type input "1983"
click at [480, 255] on button "Save" at bounding box center [488, 256] width 51 height 23
select select
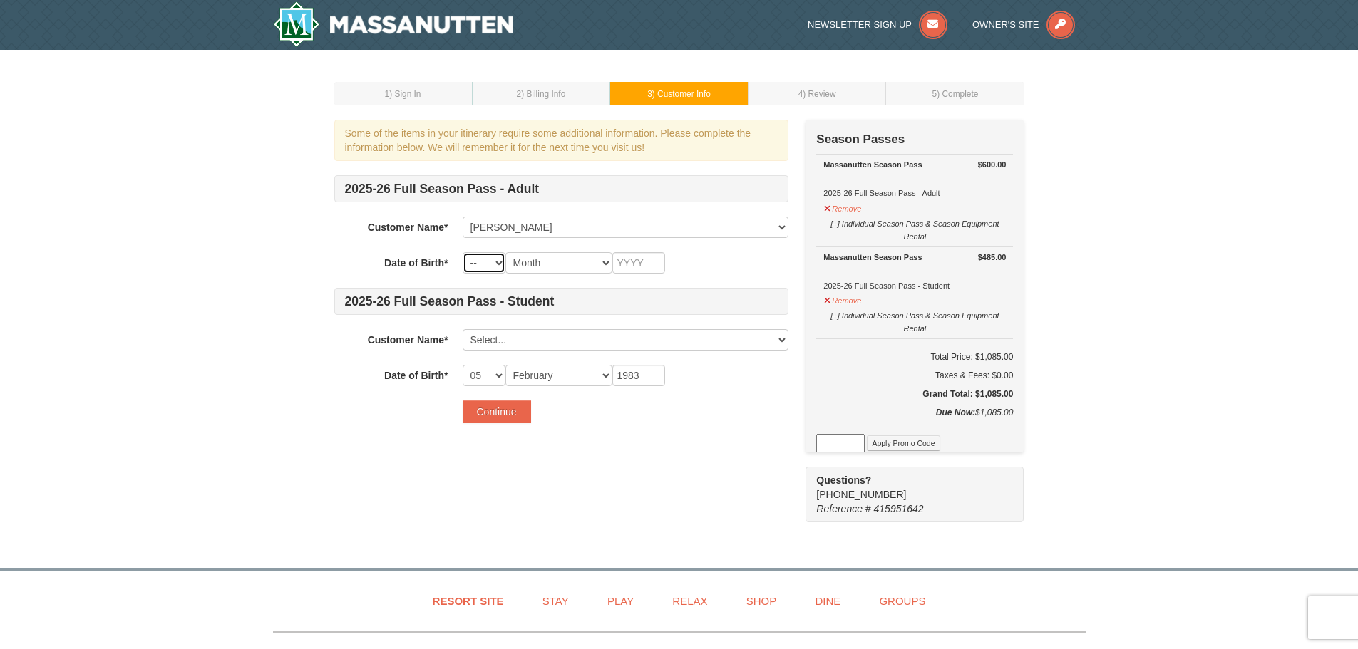
click at [485, 267] on select "-- 01 02 03 04 05 06 07 08 09 10 11 12 13 14 15 16 17 18 19 20 21 22 23 24 25 2…" at bounding box center [484, 262] width 43 height 21
select select "05"
click at [463, 252] on select "-- 01 02 03 04 05 06 07 08 09 10 11 12 13 14 15 16 17 18 19 20 21 22 23 24 25 2…" at bounding box center [484, 262] width 43 height 21
click at [532, 268] on select "Month January February March April May June July August September October Novem…" at bounding box center [558, 262] width 107 height 21
select select "02"
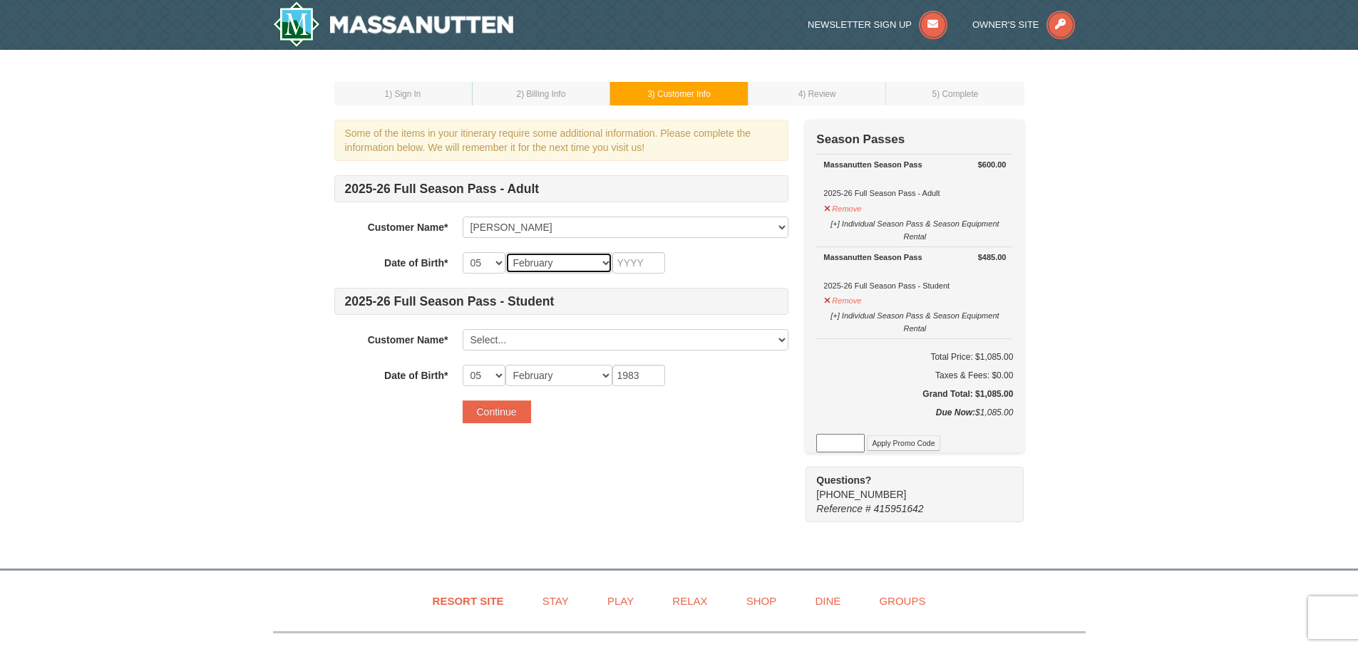
click at [505, 252] on select "Month January February March April May June July August September October Novem…" at bounding box center [558, 262] width 107 height 21
click at [633, 260] on input "text" at bounding box center [638, 262] width 53 height 21
type input "1983"
click at [703, 271] on div "-- 01 02 03 04 05 06 07 08 09 10 11 12 13 14 15 16 17 18 19 20 21 22 23 24 25 2…" at bounding box center [626, 262] width 326 height 21
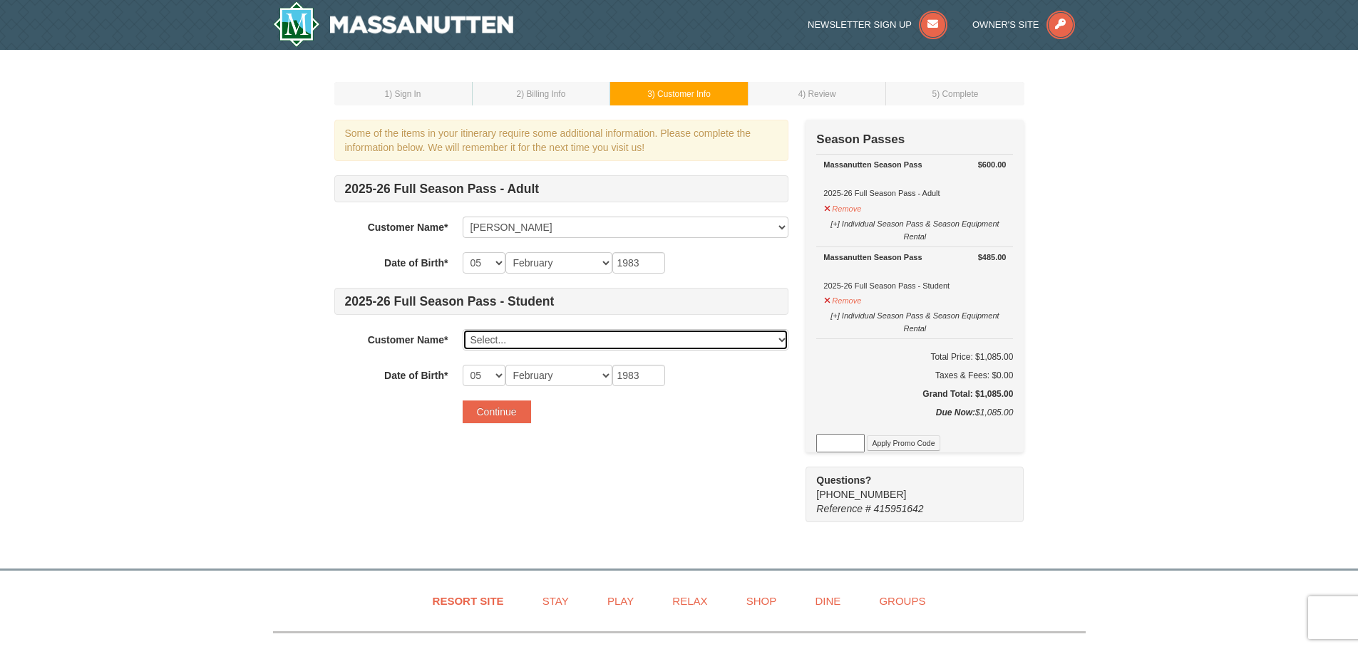
click at [517, 337] on select "Select... Nicole Kovac Lucas Kovac Jacob Kovac Add New..." at bounding box center [626, 339] width 326 height 21
select select
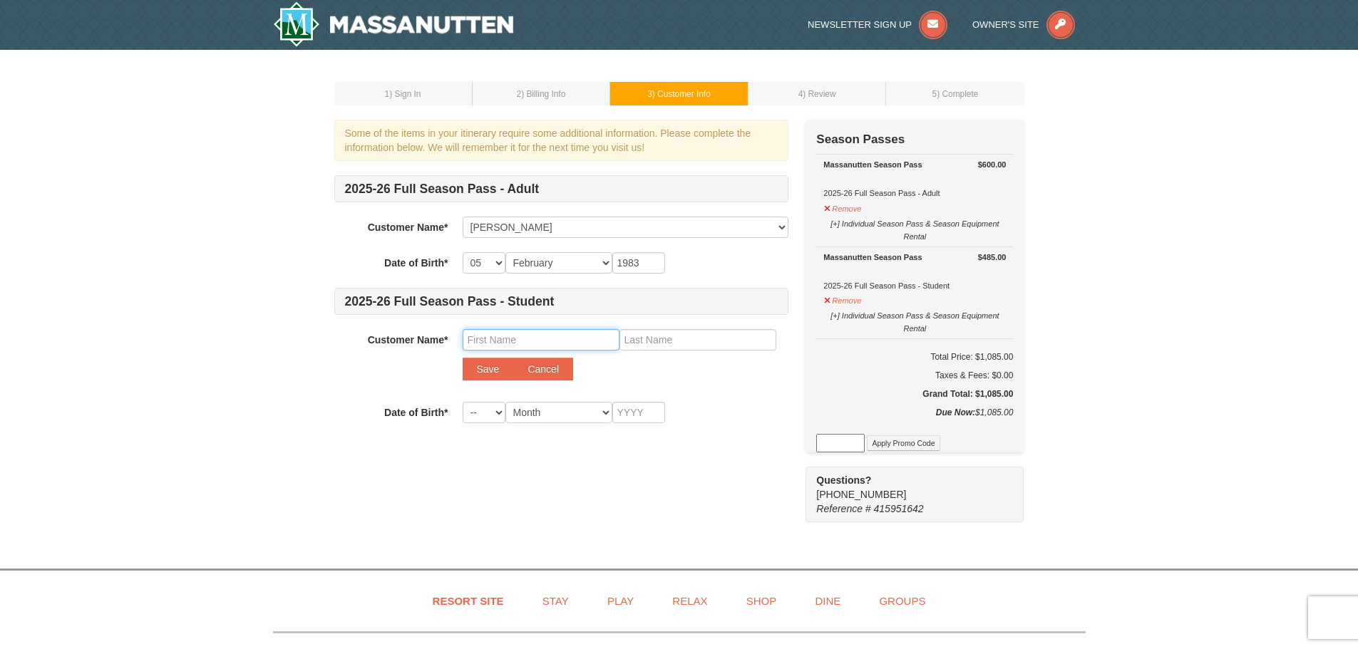
click at [487, 341] on input "text" at bounding box center [541, 339] width 157 height 21
type input "Aaron"
type input "Kovac"
click at [476, 367] on button "Save" at bounding box center [488, 369] width 51 height 23
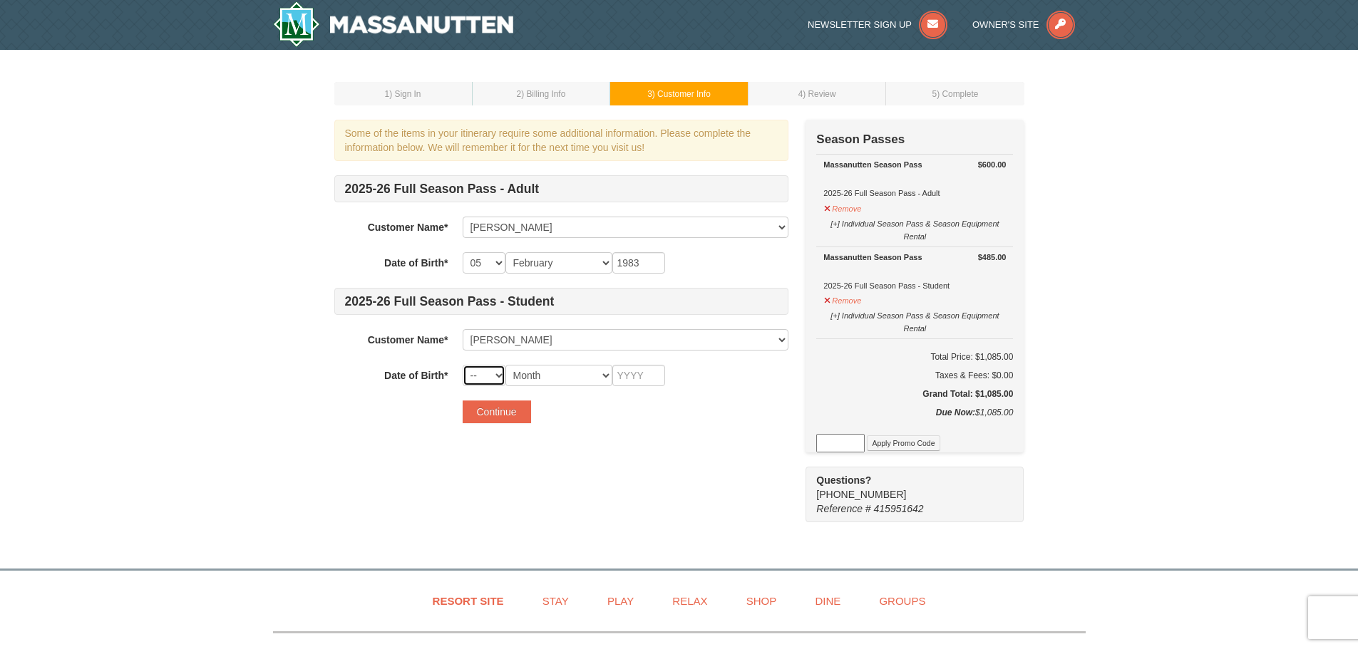
click at [475, 376] on select "-- 01 02 03 04 05 06 07 08 09 10 11 12 13 14 15 16 17 18 19 20 21 22 23 24 25 2…" at bounding box center [484, 375] width 43 height 21
select select "01"
click at [463, 365] on select "-- 01 02 03 04 05 06 07 08 09 10 11 12 13 14 15 16 17 18 19 20 21 22 23 24 25 2…" at bounding box center [484, 375] width 43 height 21
click at [560, 373] on select "Month January February March April May June July August September October Novem…" at bounding box center [558, 375] width 107 height 21
select select "12"
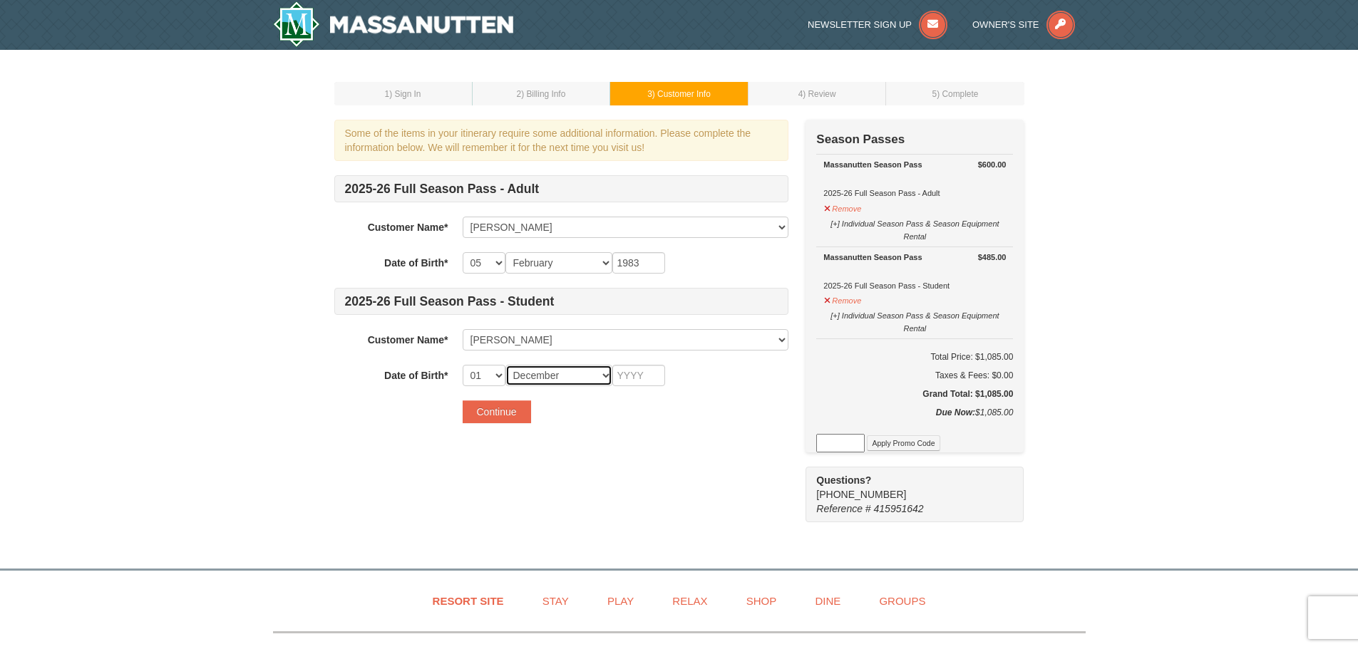
click at [505, 365] on select "Month January February March April May June July August September October Novem…" at bounding box center [558, 375] width 107 height 21
click at [634, 376] on input "text" at bounding box center [638, 375] width 53 height 21
type input "2014"
click at [500, 408] on button "Continue" at bounding box center [497, 412] width 68 height 23
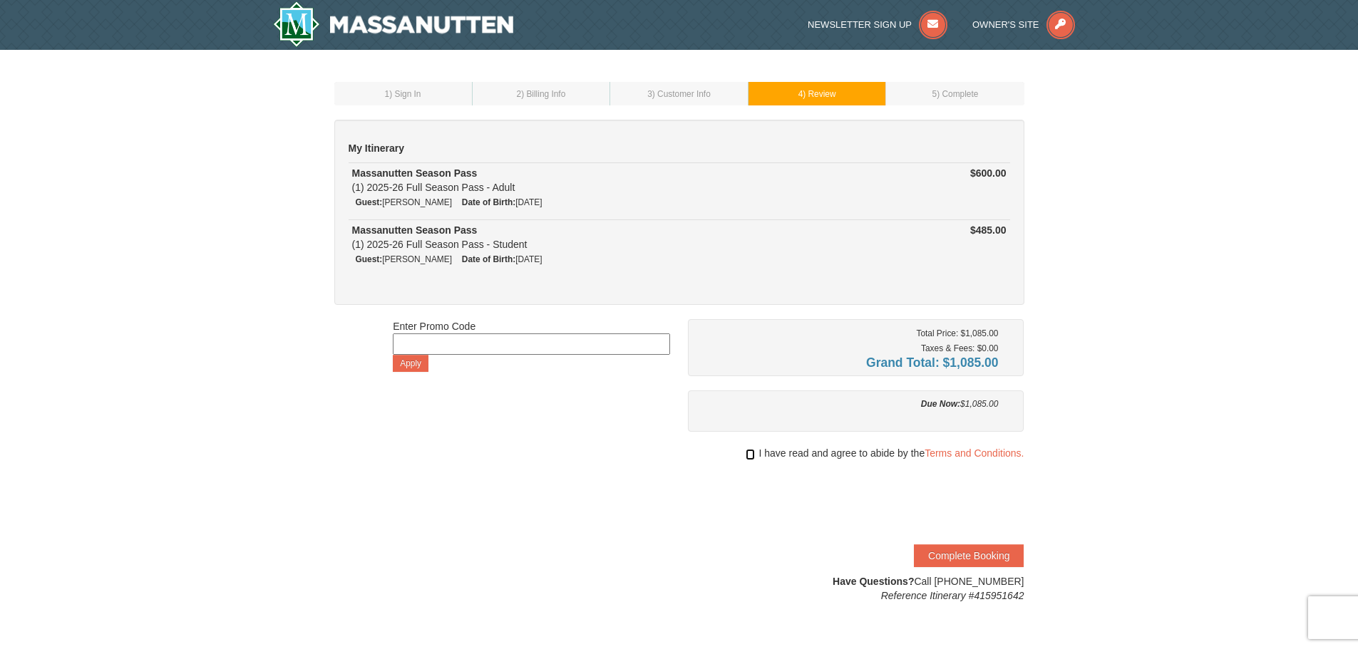
click at [749, 452] on input "checkbox" at bounding box center [749, 454] width 9 height 11
checkbox input "true"
click at [942, 558] on button "Complete Booking" at bounding box center [969, 556] width 110 height 23
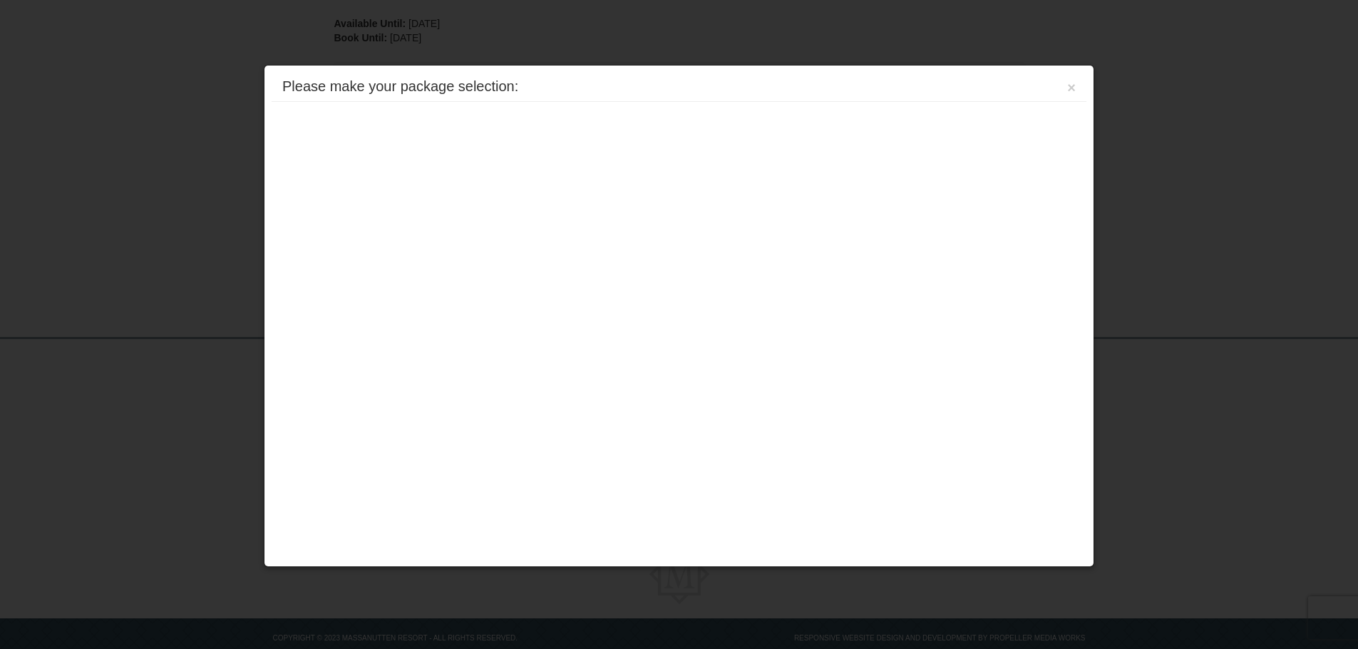
scroll to position [233, 0]
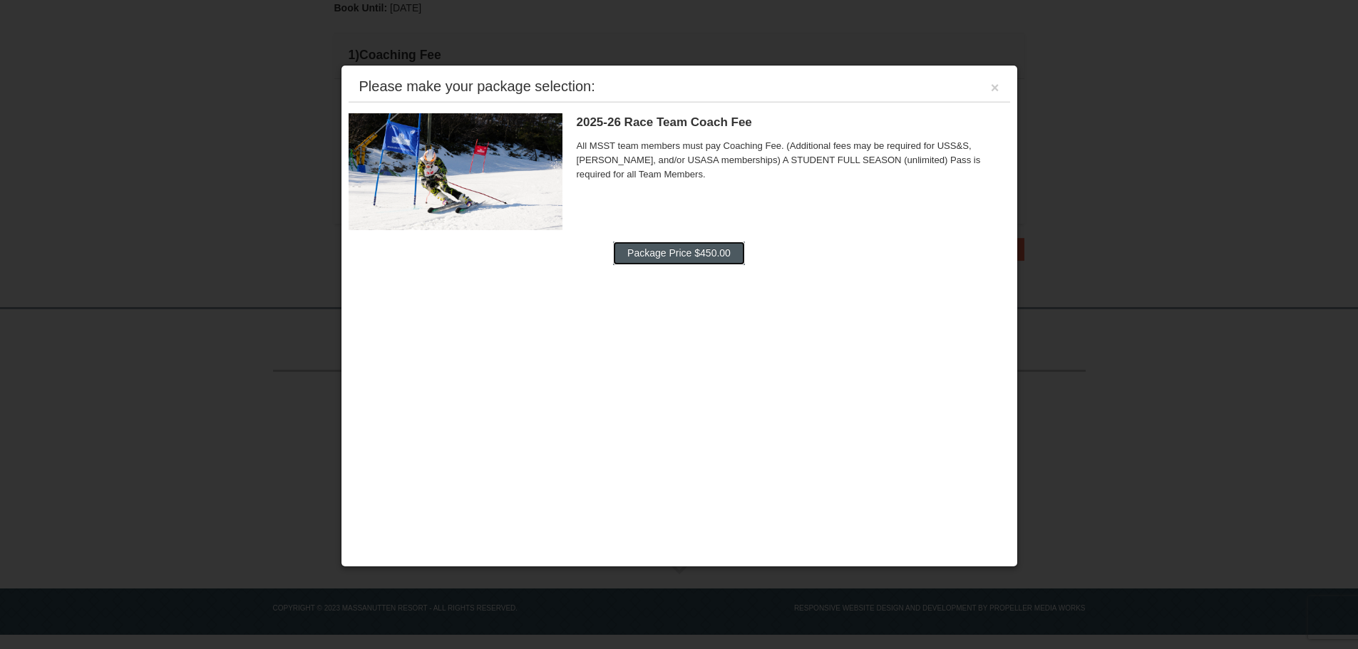
click at [660, 254] on button "Package Price $450.00" at bounding box center [679, 253] width 132 height 23
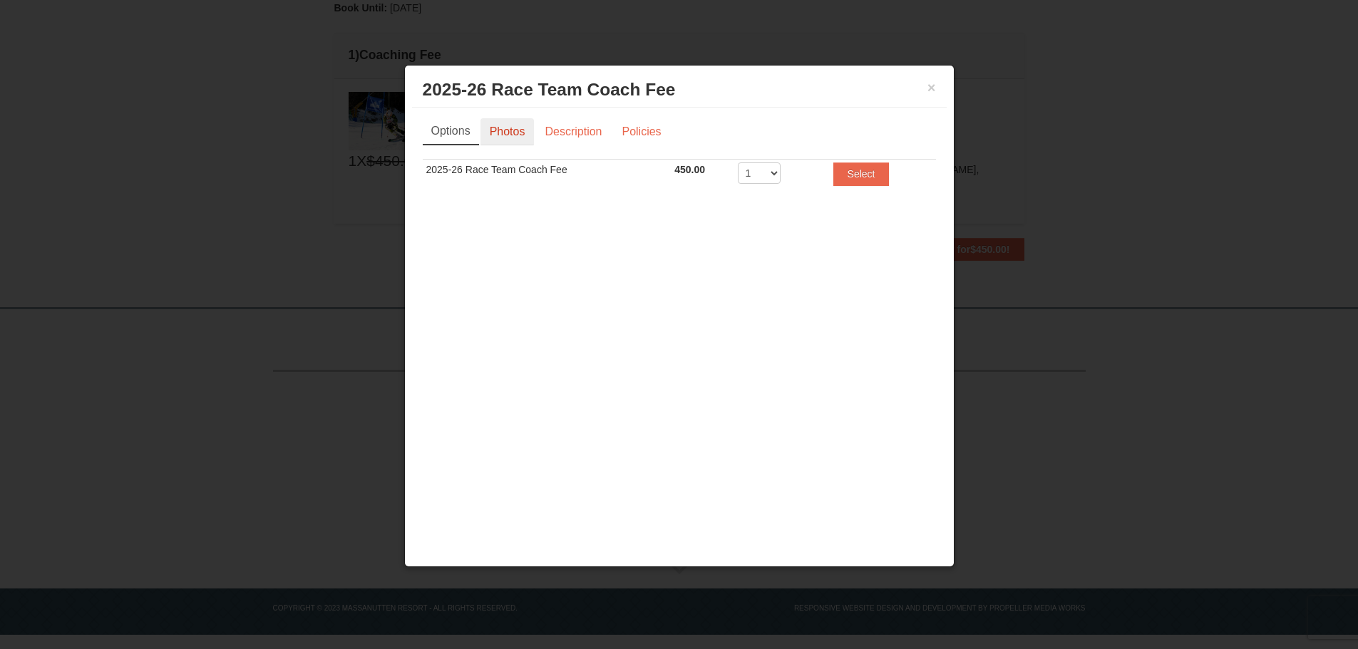
click at [510, 130] on link "Photos" at bounding box center [507, 131] width 54 height 27
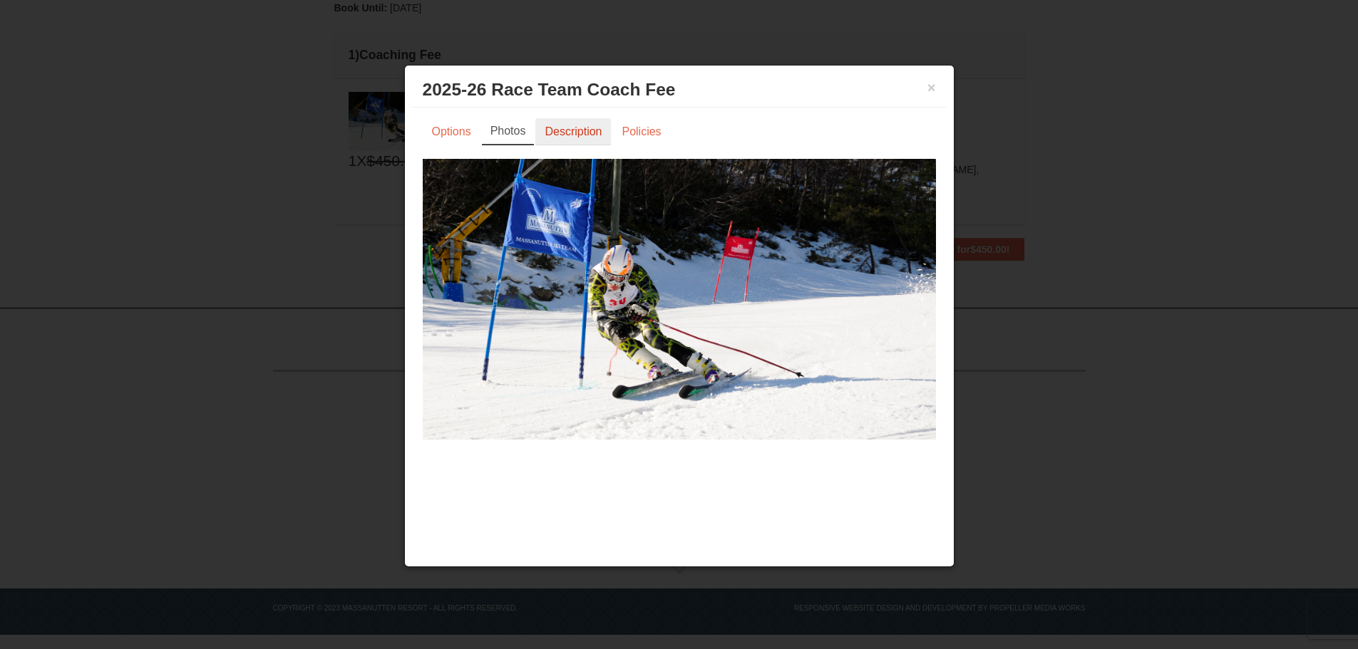
click at [563, 132] on link "Description" at bounding box center [573, 131] width 76 height 27
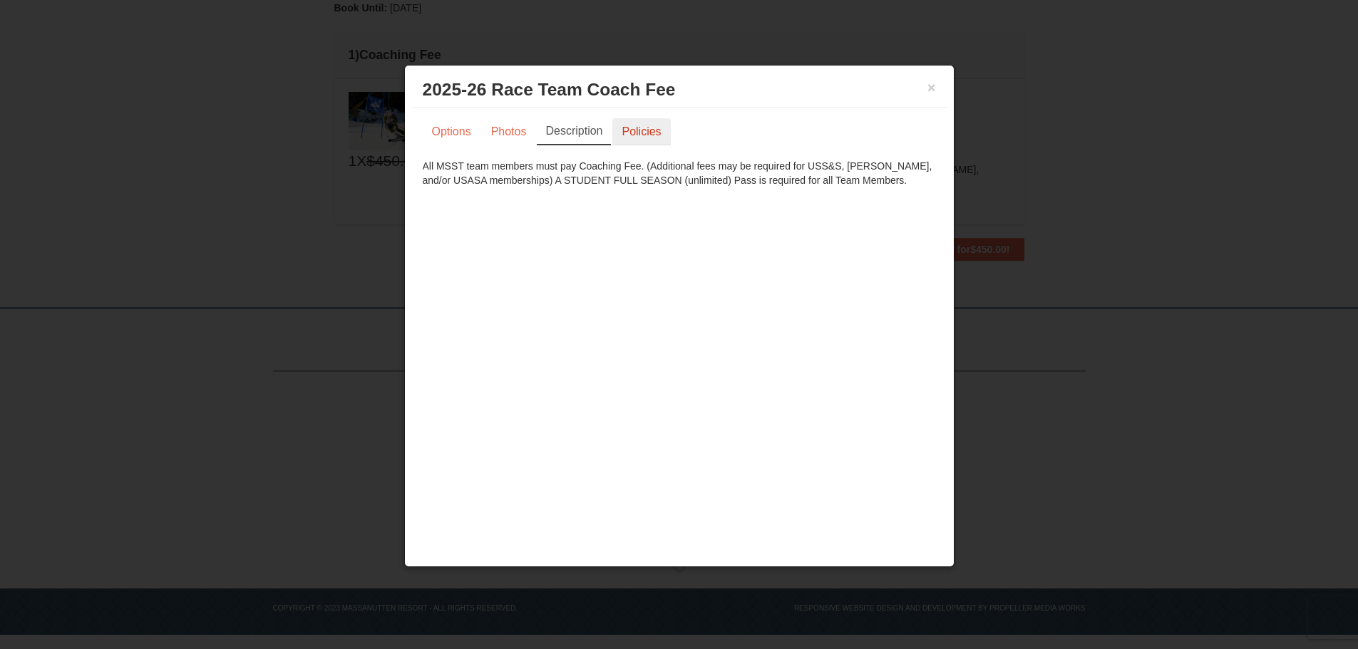
click at [639, 128] on link "Policies" at bounding box center [641, 131] width 58 height 27
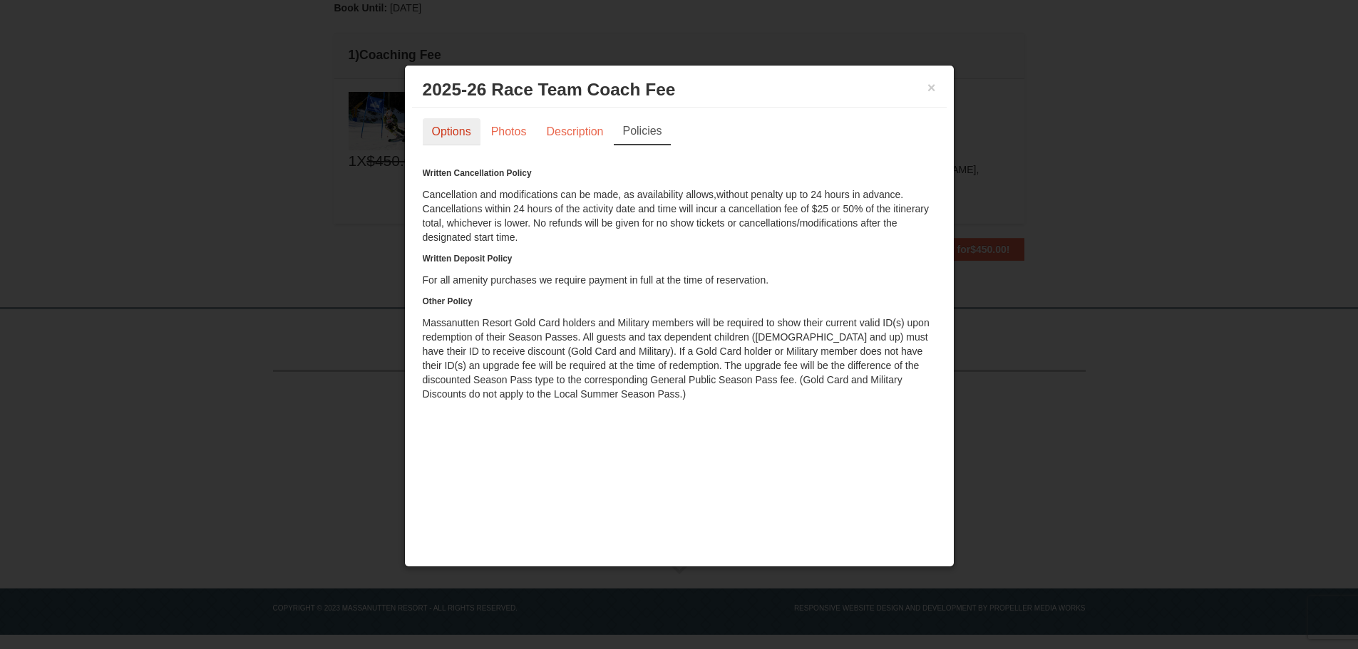
click at [453, 135] on link "Options" at bounding box center [452, 131] width 58 height 27
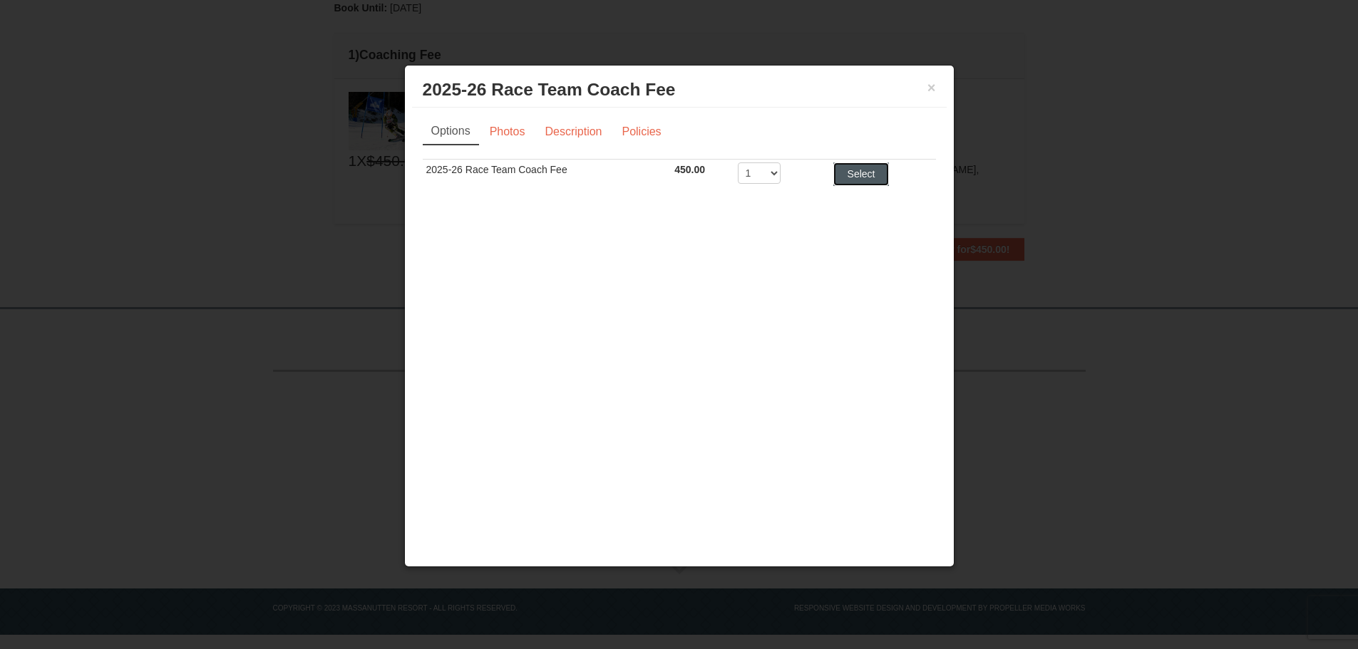
click at [842, 173] on button "Select" at bounding box center [861, 173] width 56 height 23
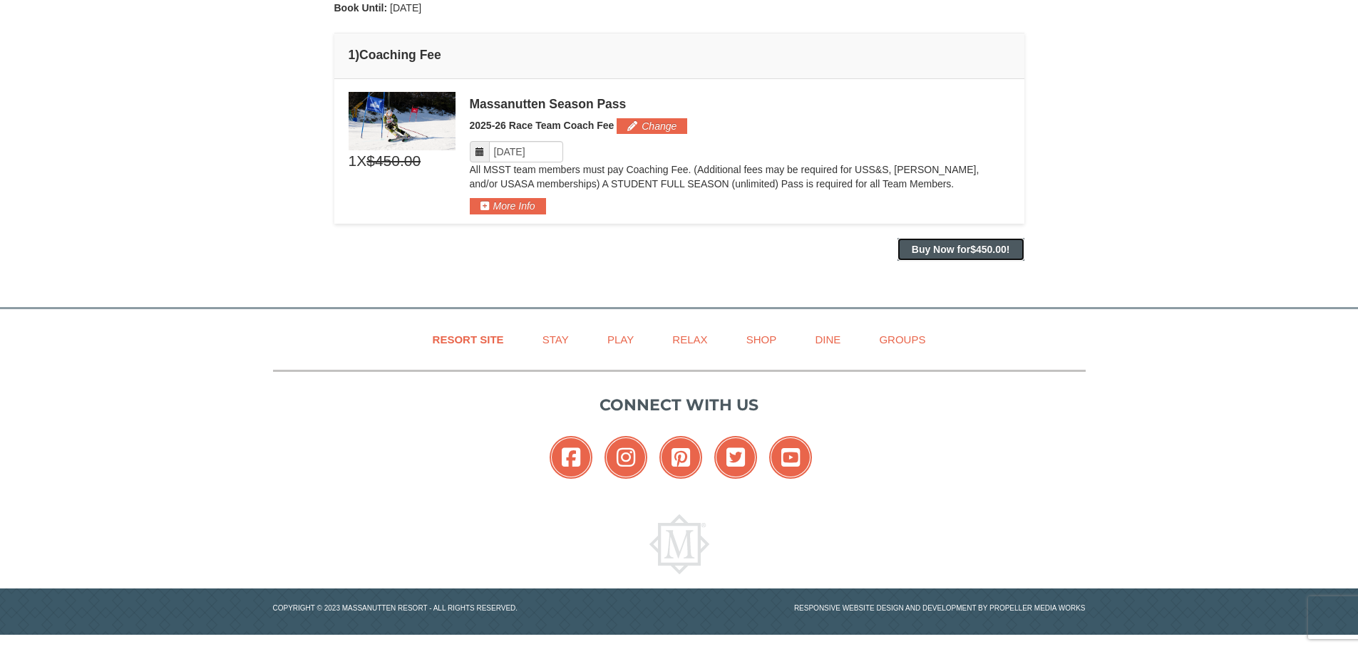
click at [948, 252] on strong "Buy Now for $450.00 !" at bounding box center [961, 249] width 98 height 11
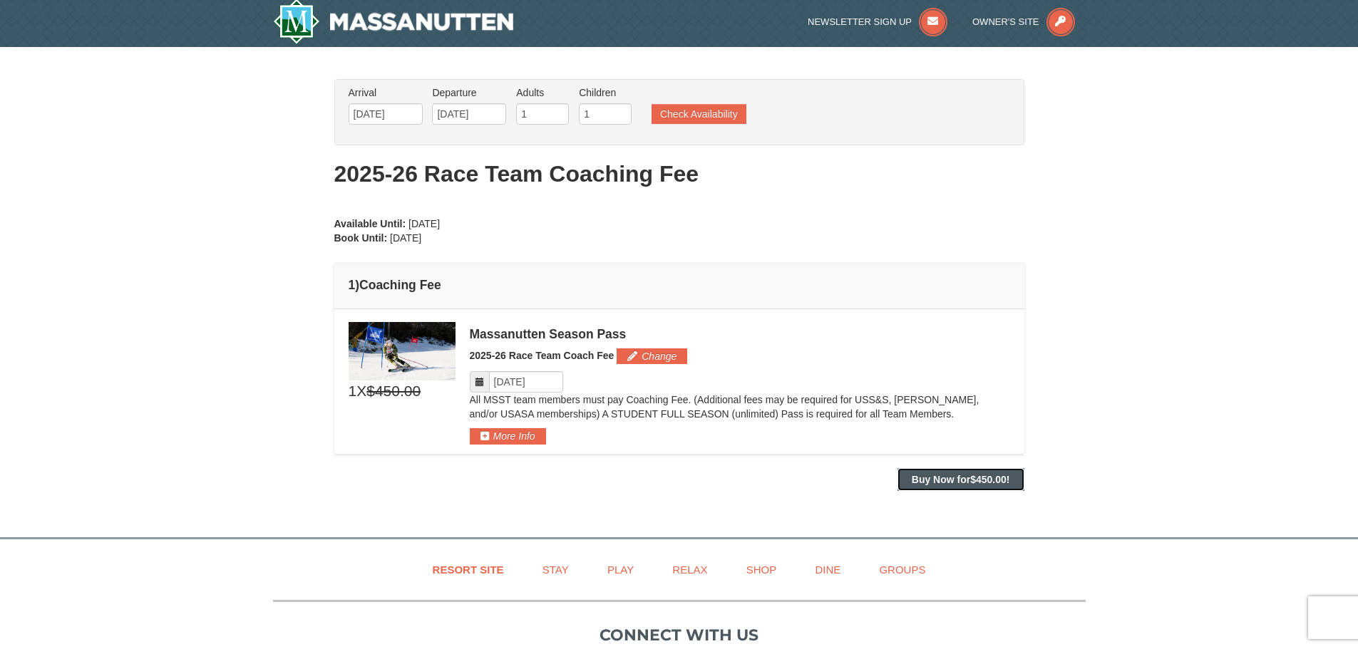
scroll to position [0, 0]
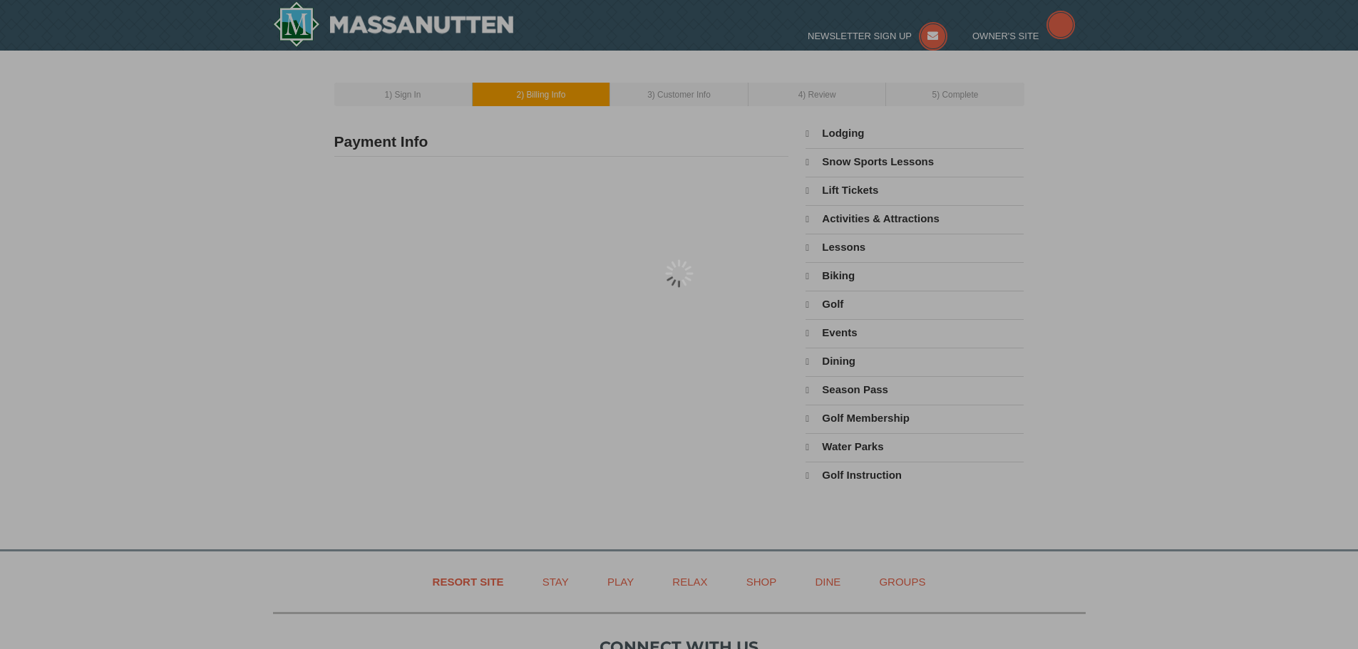
select select "9"
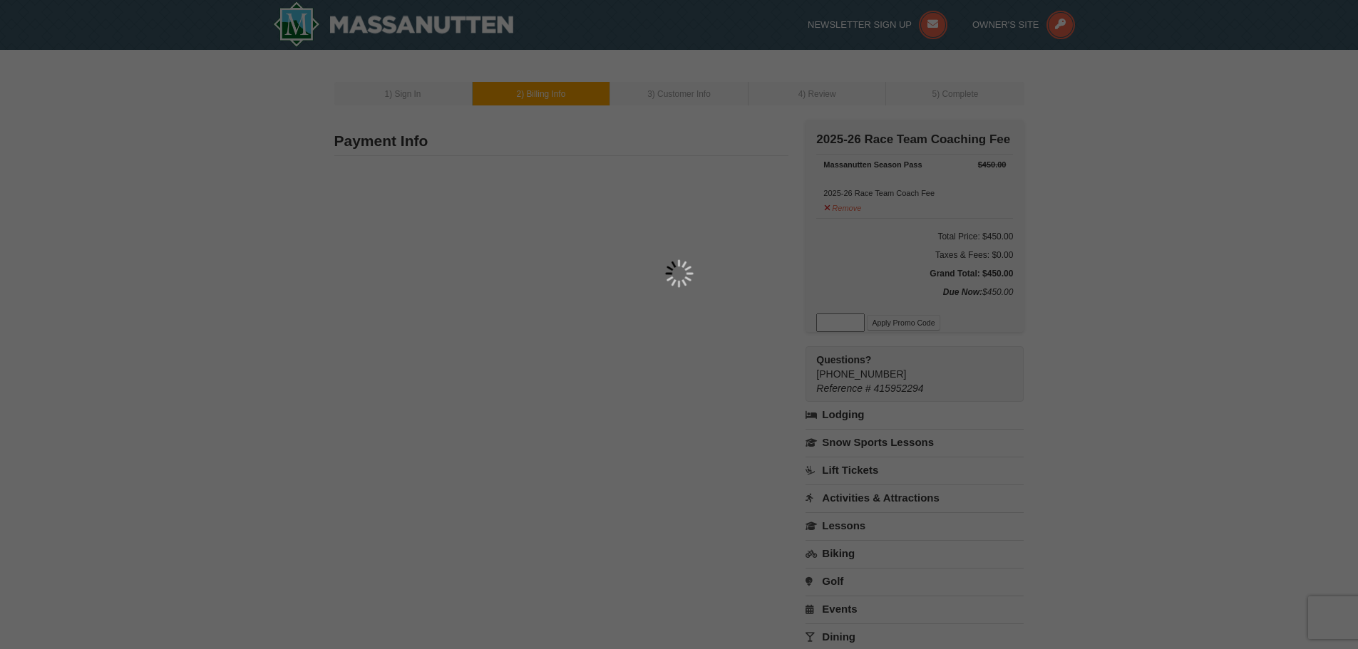
type input "307 Cummings road"
type input "Acme"
type input "15610"
type input "724"
type input "309"
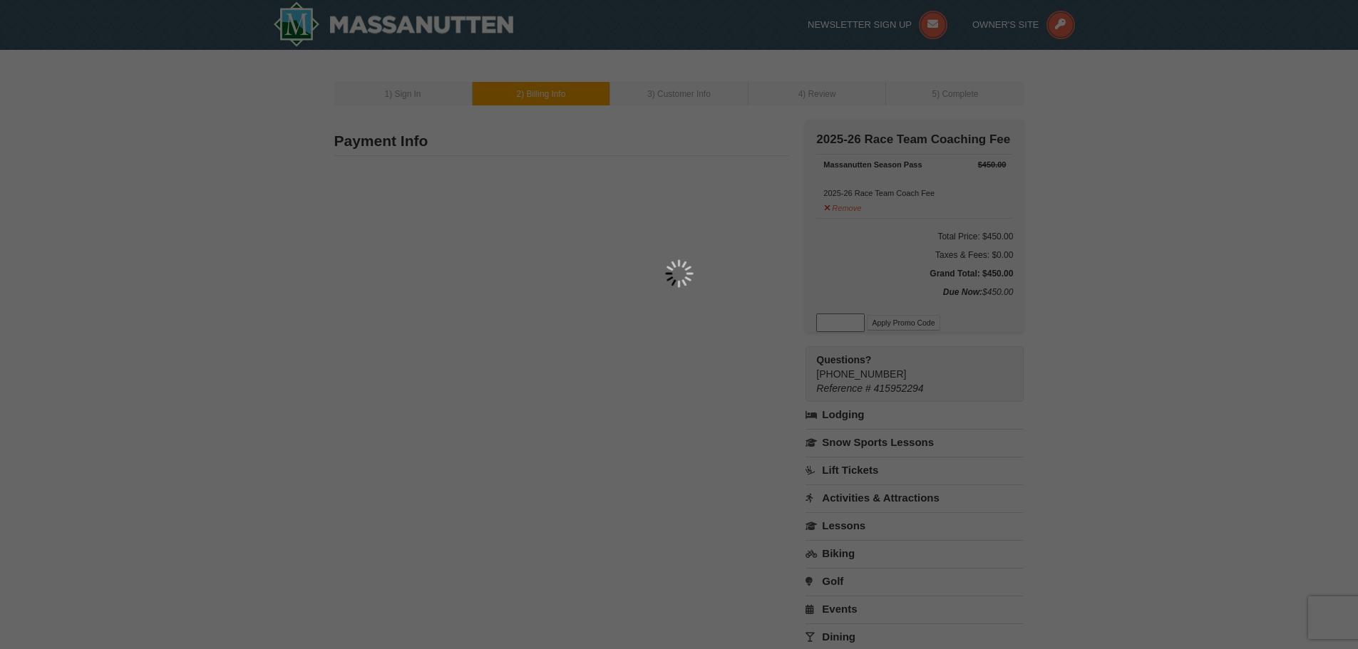
type input "5637"
type input "Nhaley20@gmail.com"
select select "PA"
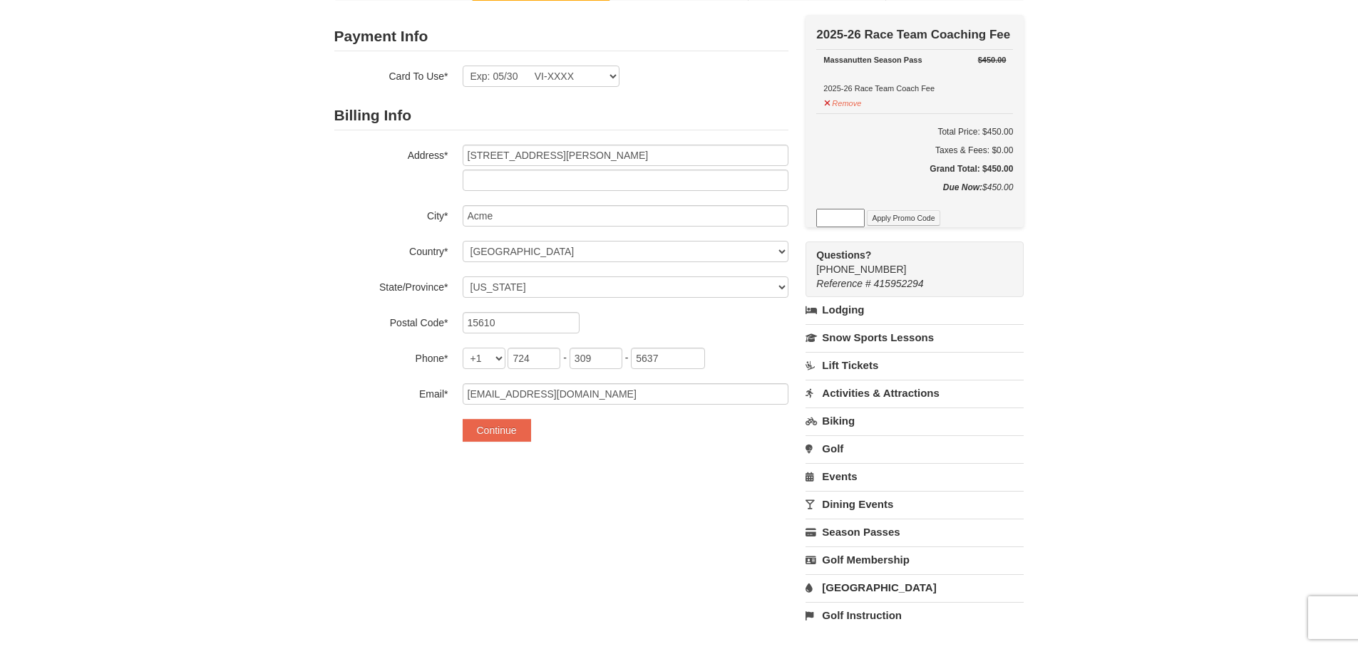
scroll to position [214, 0]
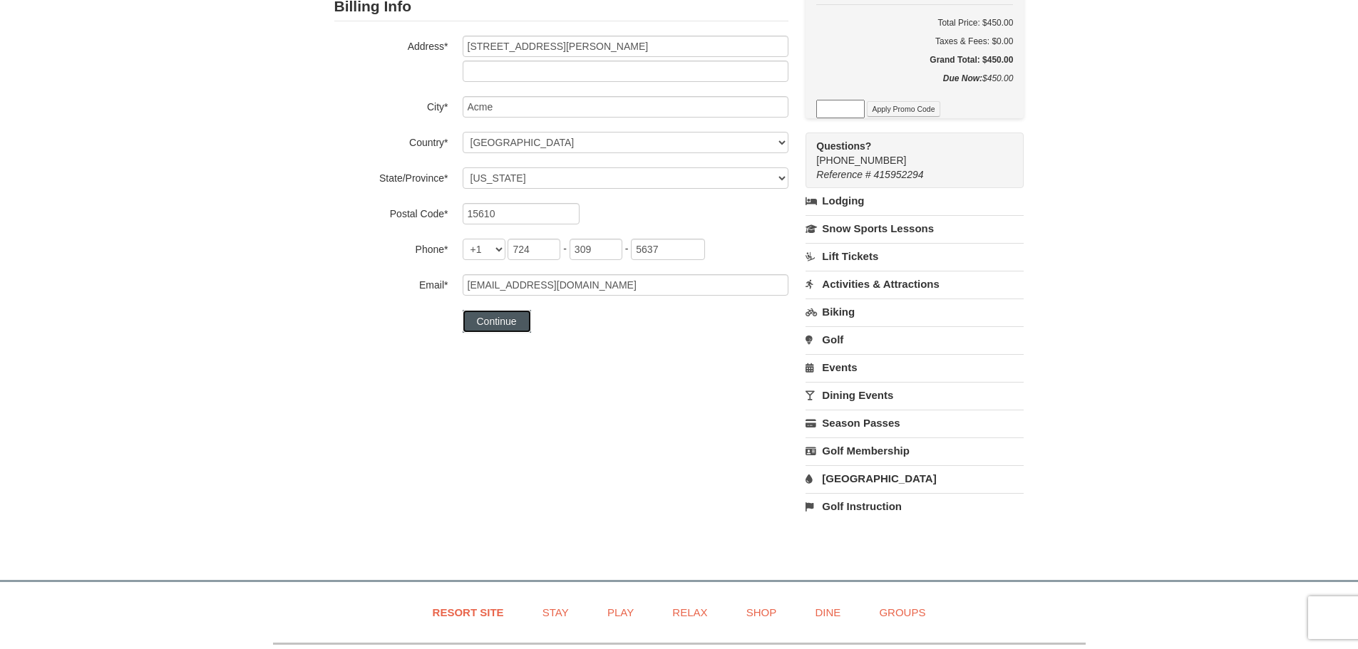
click at [510, 320] on button "Continue" at bounding box center [497, 321] width 68 height 23
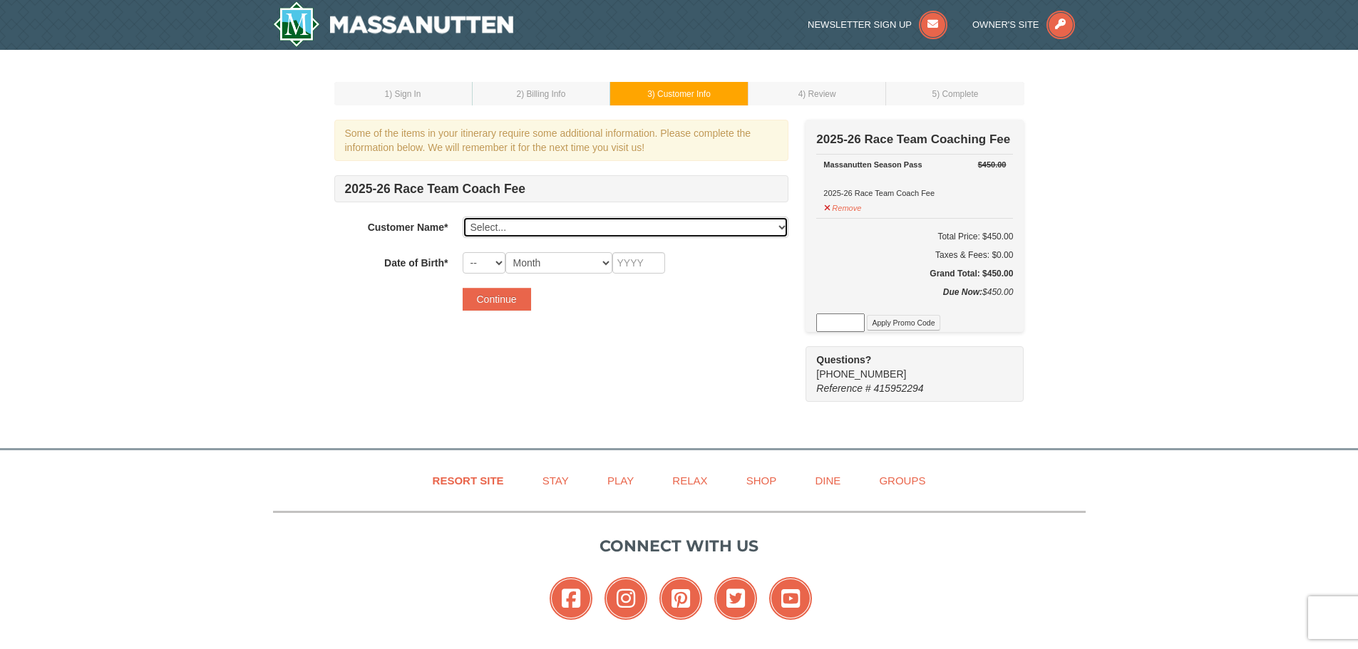
click at [499, 225] on select "Select... [PERSON_NAME] [PERSON_NAME] [PERSON_NAME] [PERSON_NAME] Add New..." at bounding box center [626, 227] width 326 height 21
select select "28240029"
click at [463, 217] on select "Select... [PERSON_NAME] [PERSON_NAME] [PERSON_NAME] [PERSON_NAME] Add New..." at bounding box center [626, 227] width 326 height 21
select select "01"
select select "12"
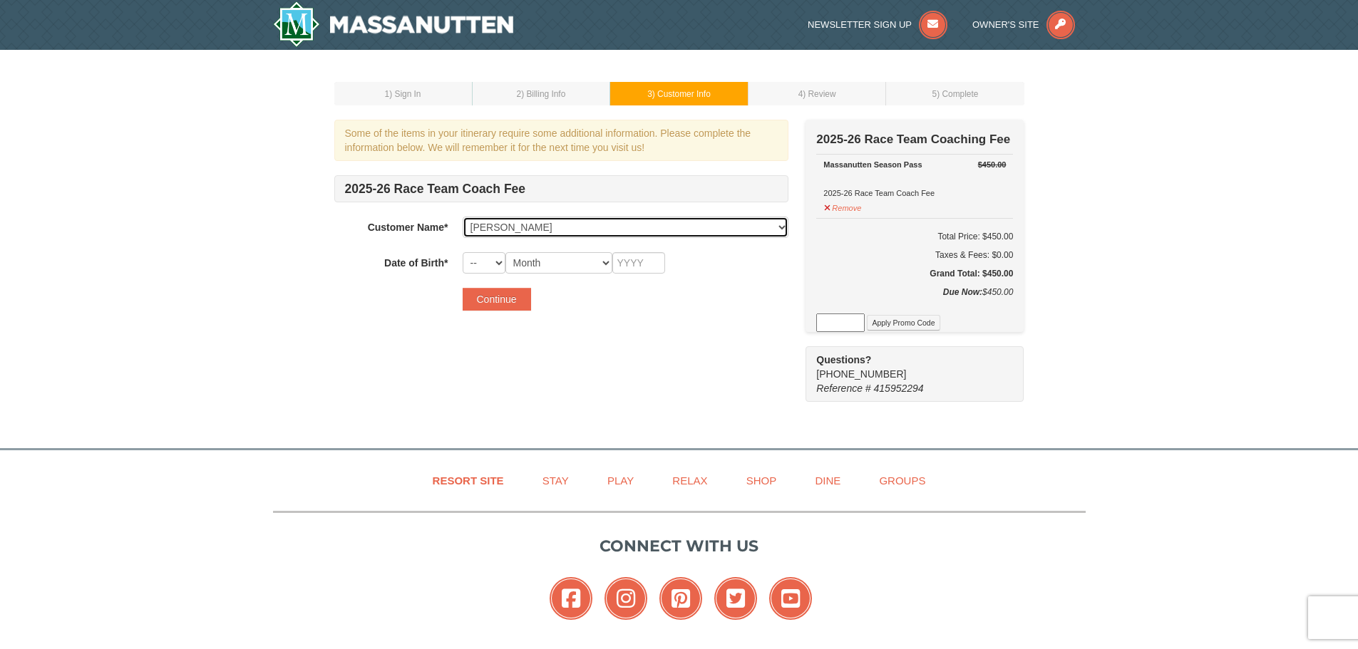
type input "2014"
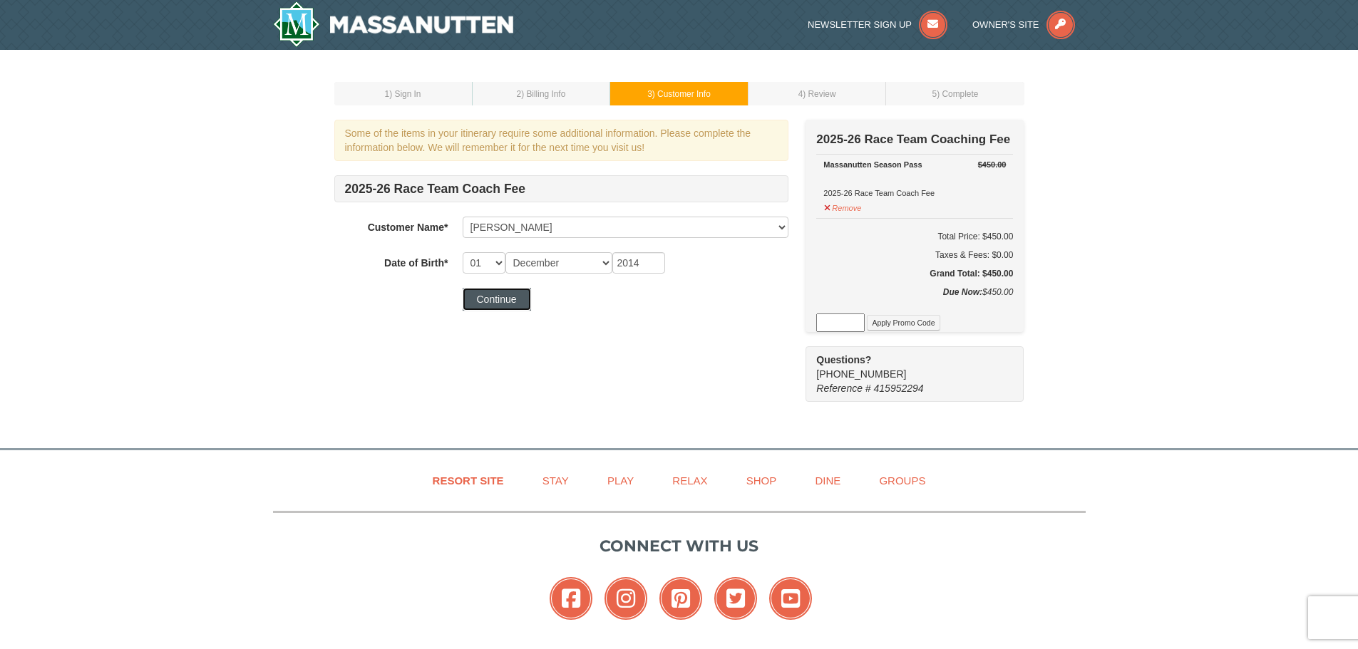
click at [512, 302] on button "Continue" at bounding box center [497, 299] width 68 height 23
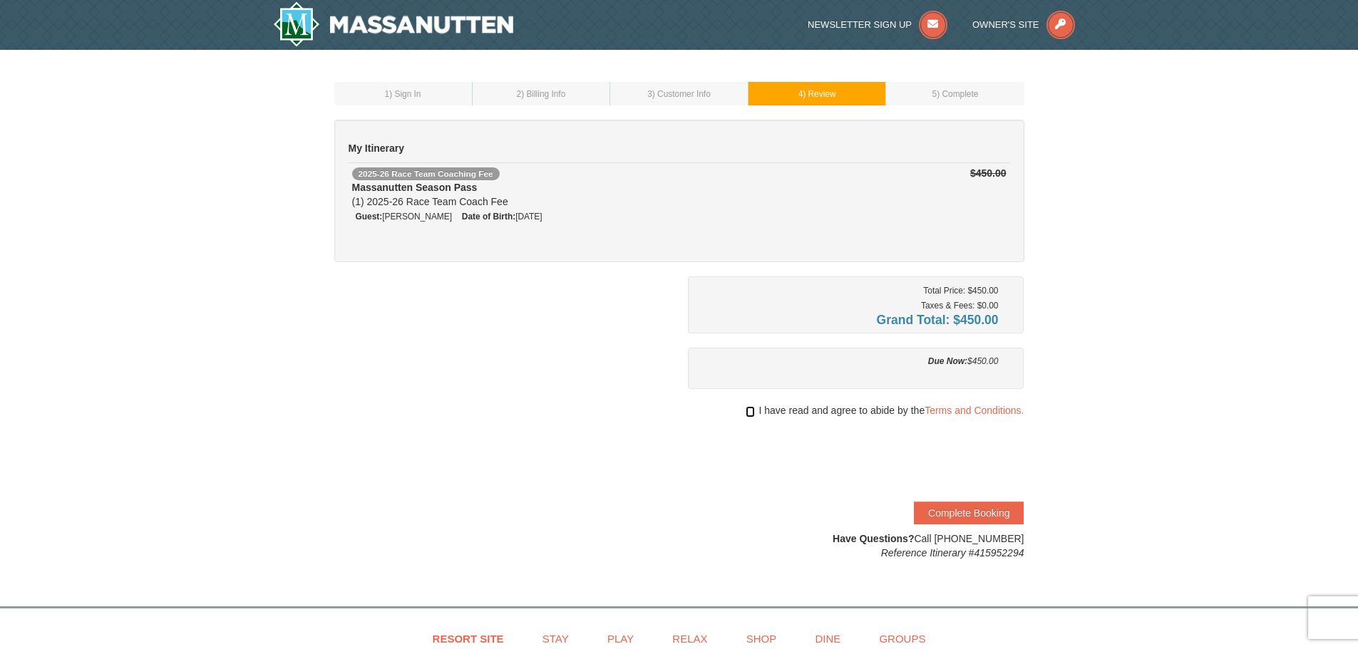
click at [749, 413] on input "checkbox" at bounding box center [749, 411] width 9 height 11
checkbox input "true"
click at [952, 505] on button "Complete Booking" at bounding box center [969, 513] width 110 height 23
